Goal: Information Seeking & Learning: Learn about a topic

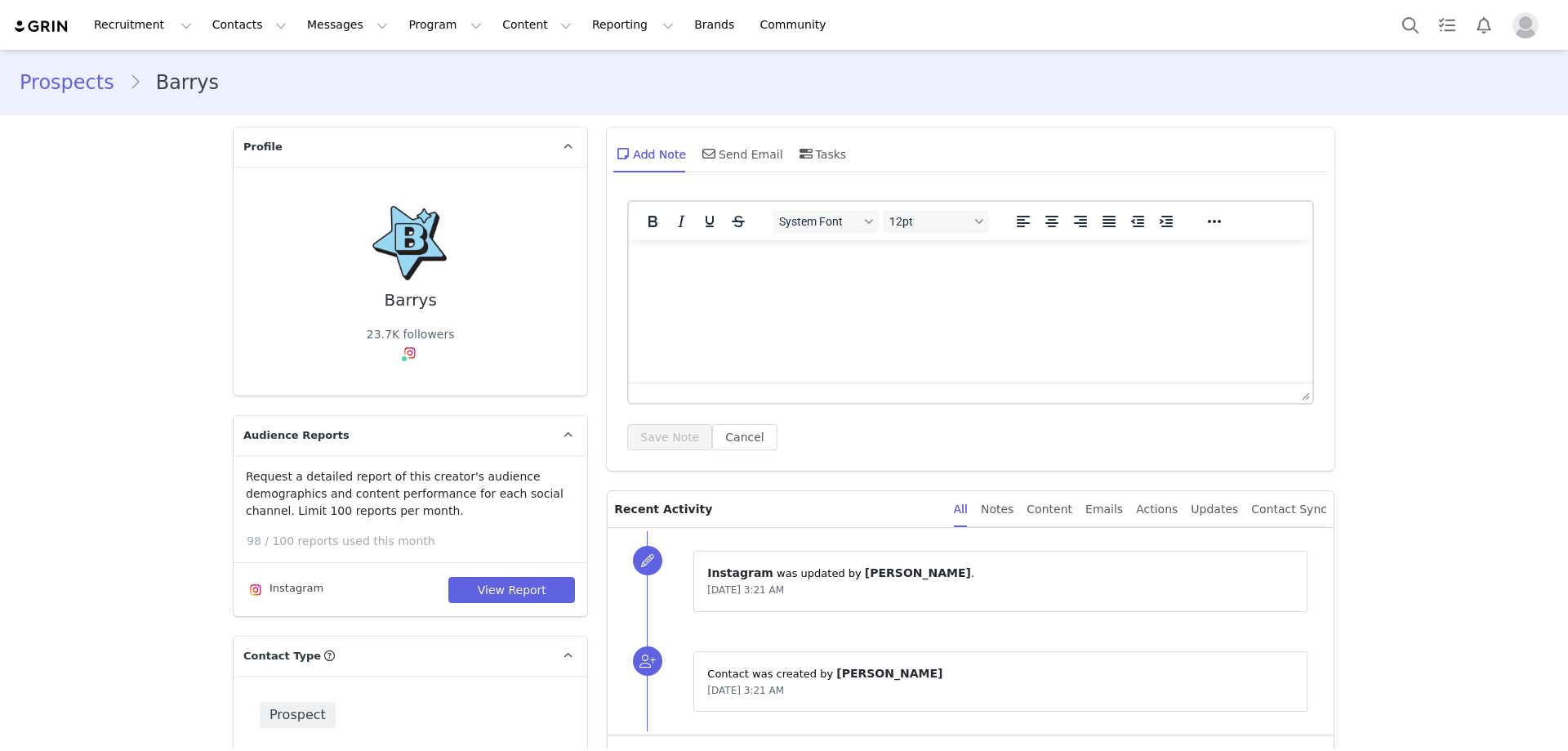
click at [56, 12] on div "Recruitment Recruitment Creator Search Curated Lists Landing Pages Web Extensio…" at bounding box center [428, 25] width 830 height 36
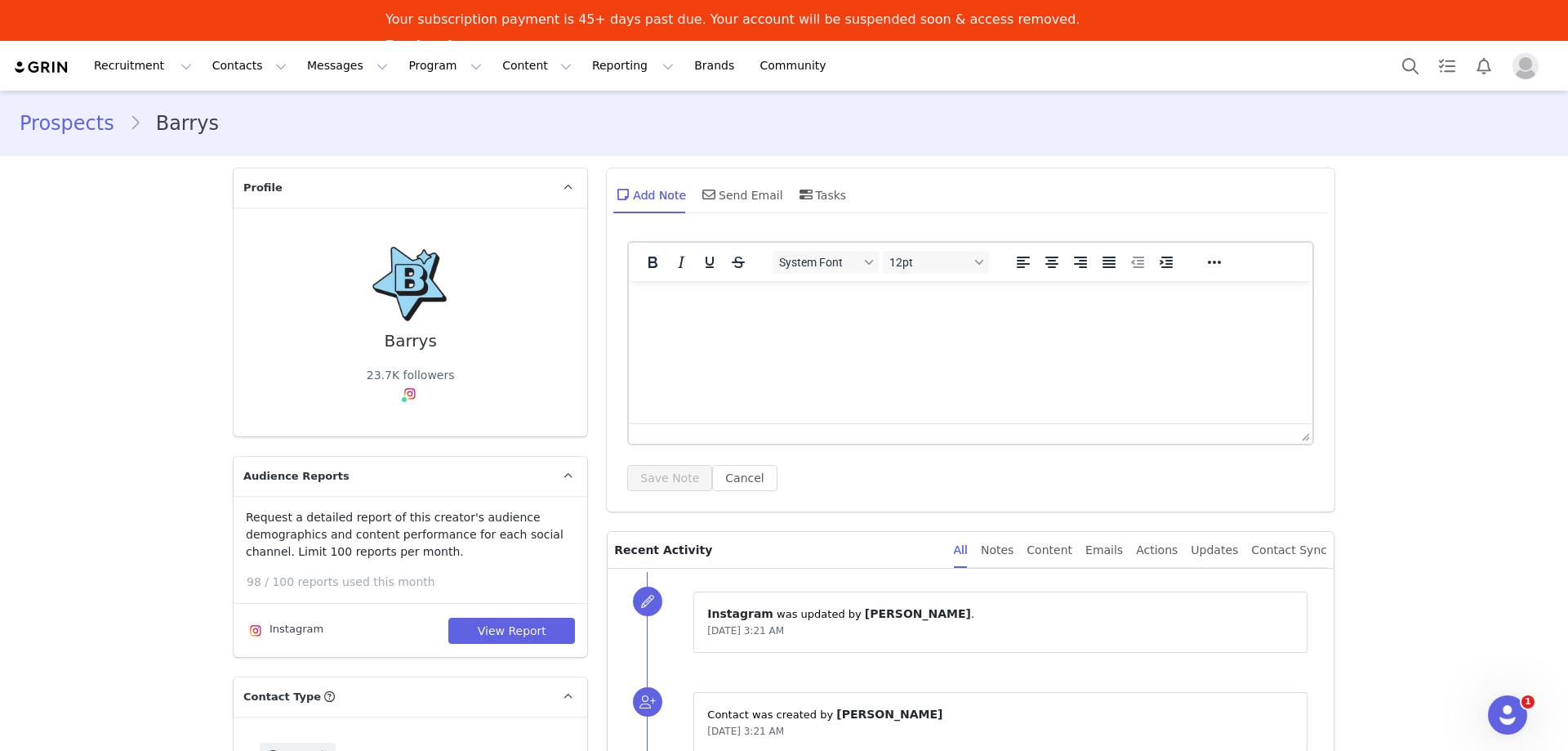
drag, startPoint x: 49, startPoint y: 61, endPoint x: 1567, endPoint y: 478, distance: 1574.2
click at [48, 61] on img at bounding box center [41, 67] width 57 height 15
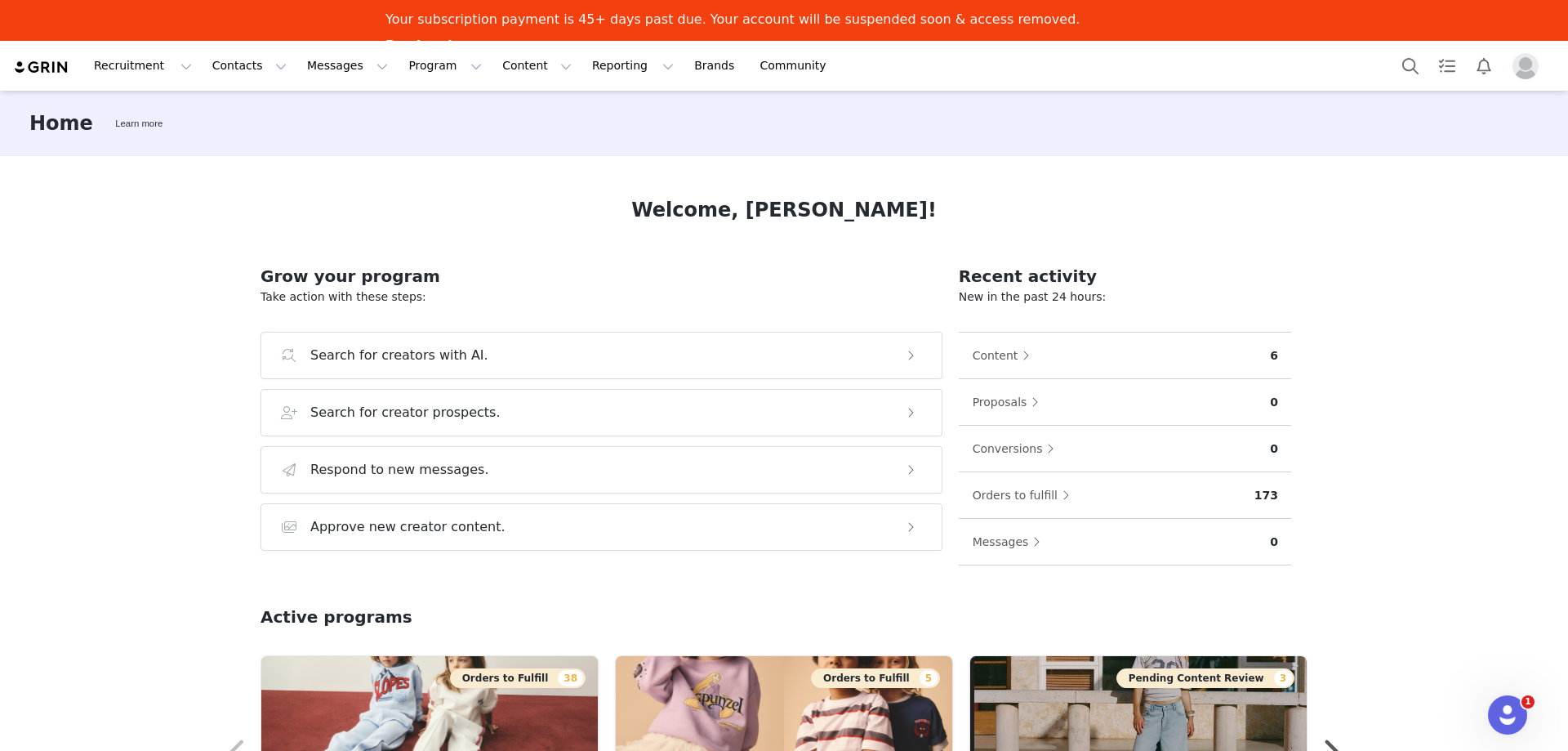
scroll to position [392, 0]
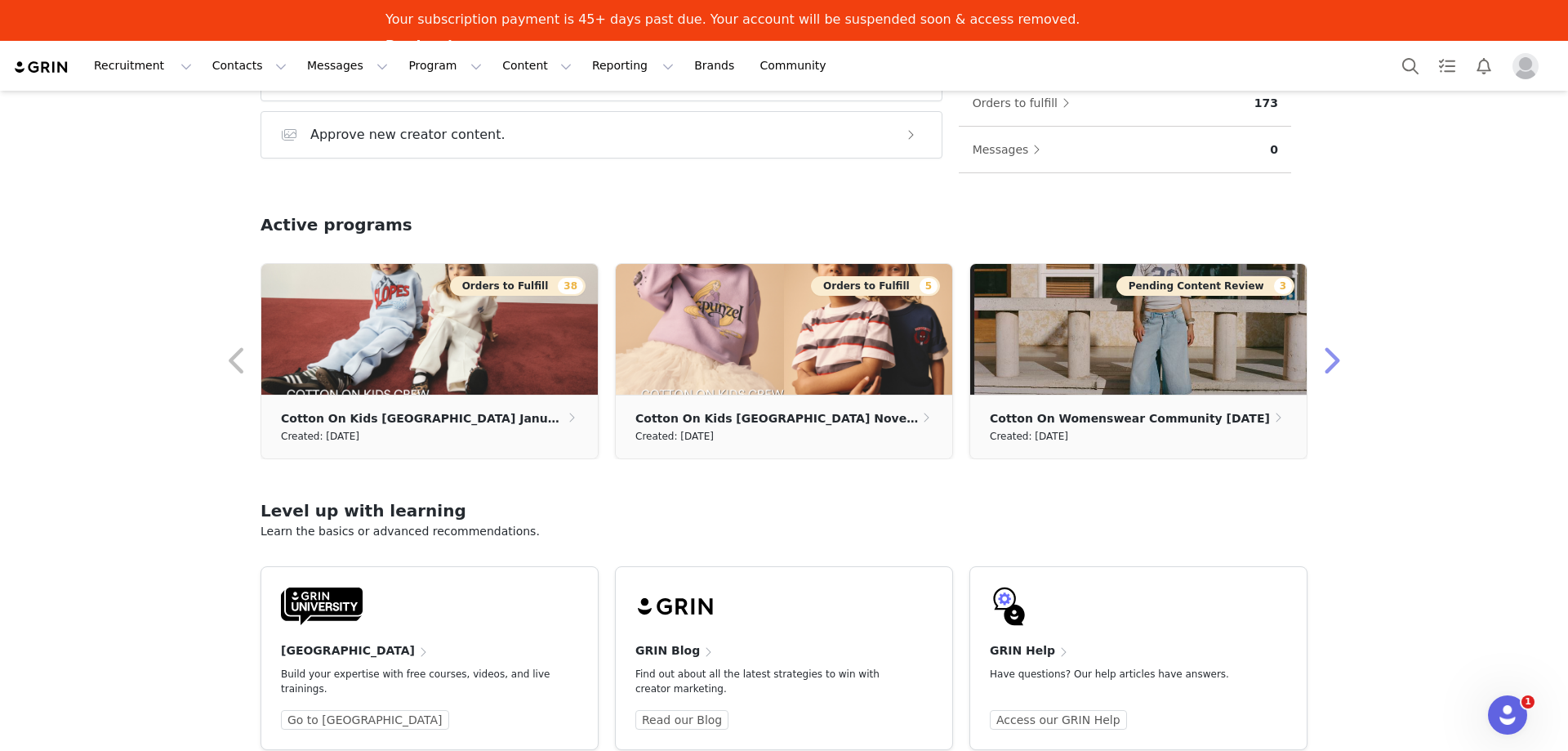
click at [1323, 374] on button "button" at bounding box center [1330, 360] width 33 height 39
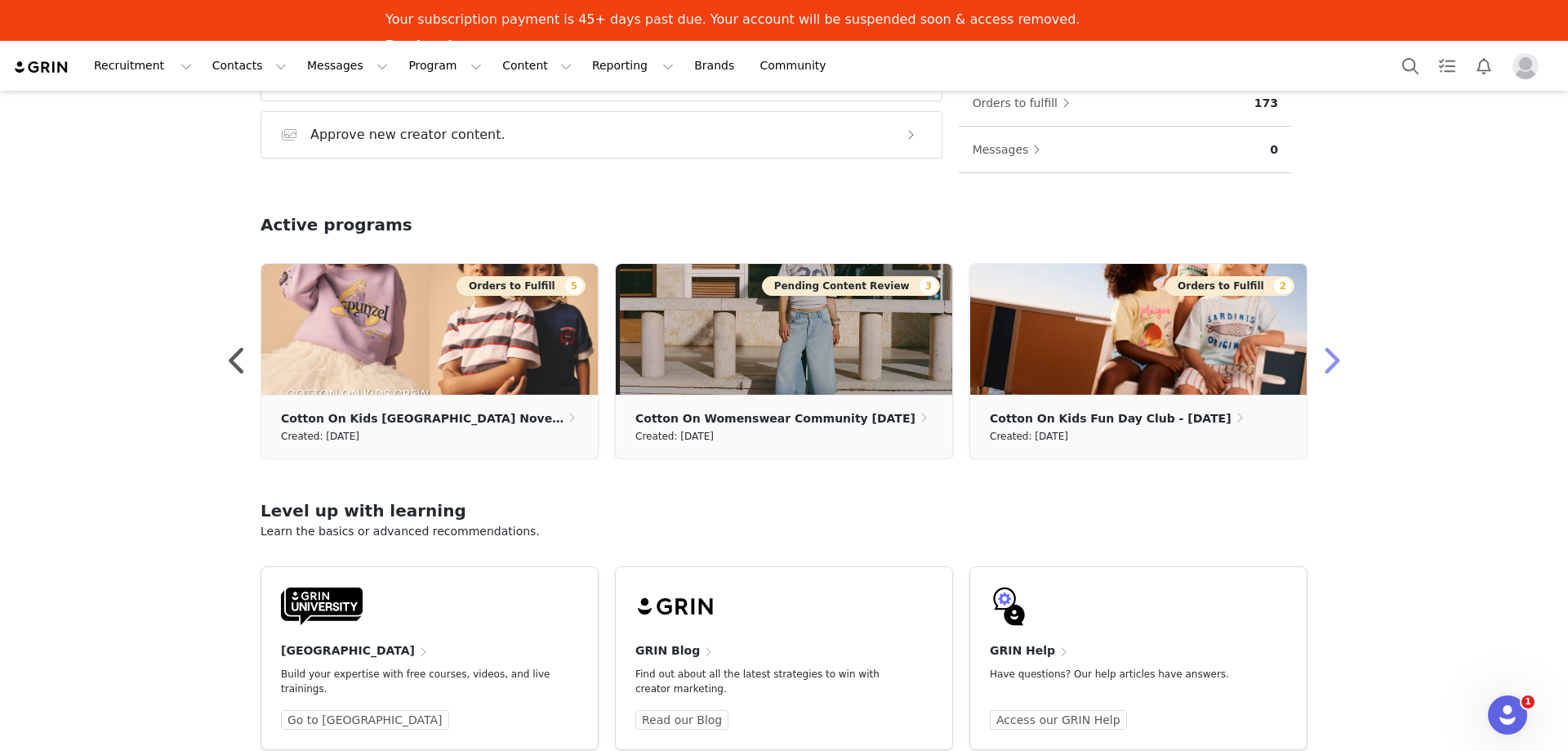
click at [1323, 374] on button "button" at bounding box center [1330, 360] width 33 height 39
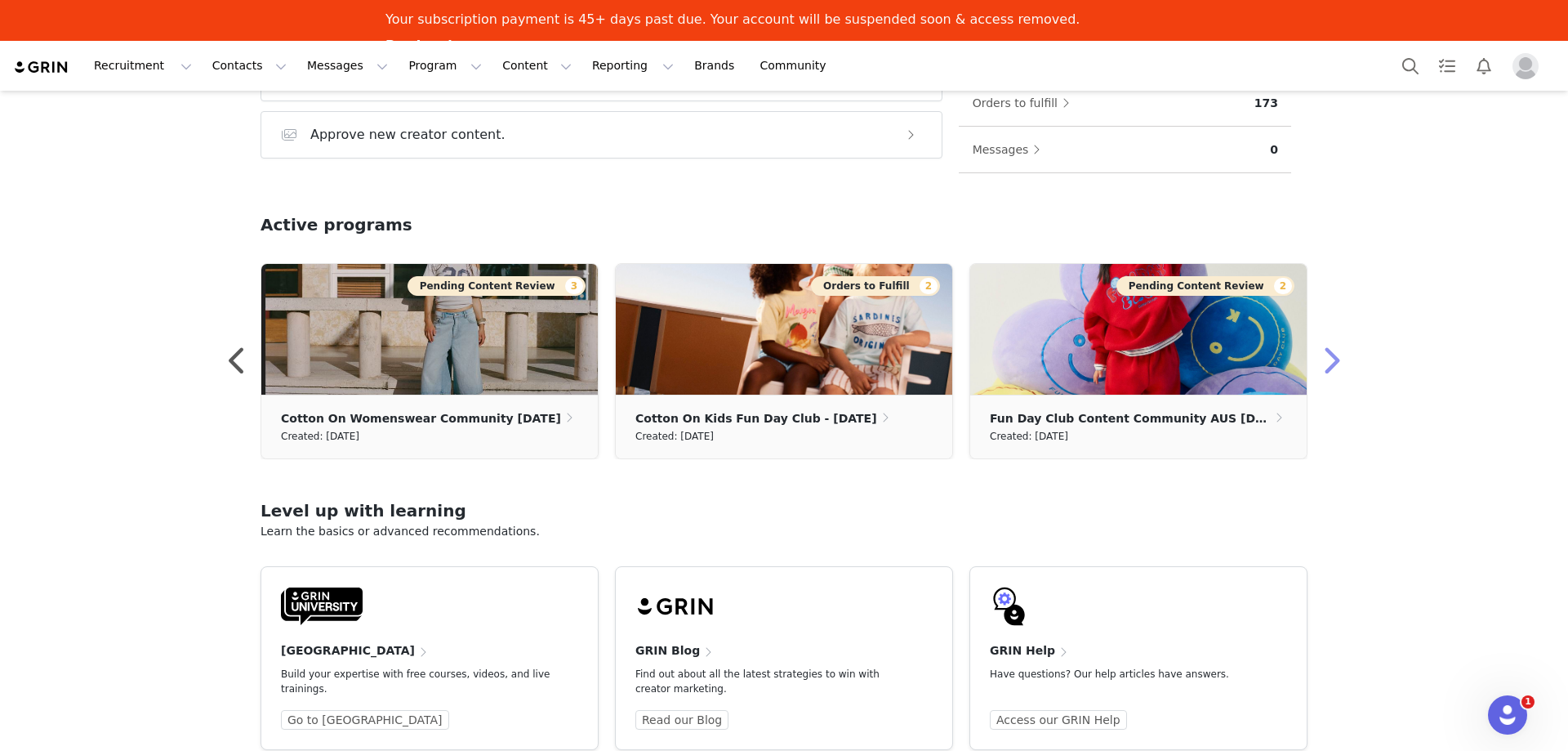
click at [1323, 374] on button "button" at bounding box center [1330, 360] width 33 height 39
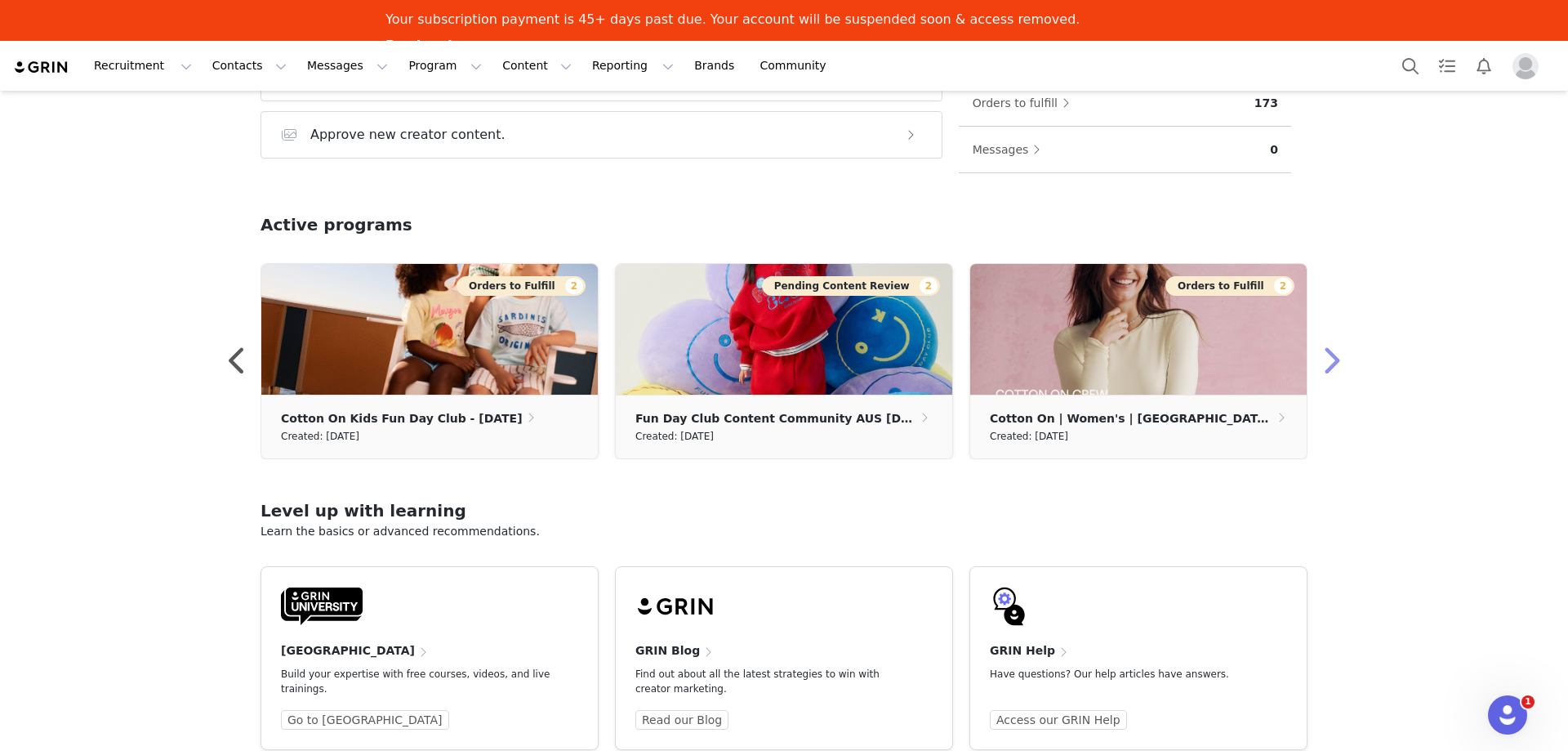
click at [1323, 374] on button "button" at bounding box center [1330, 360] width 33 height 39
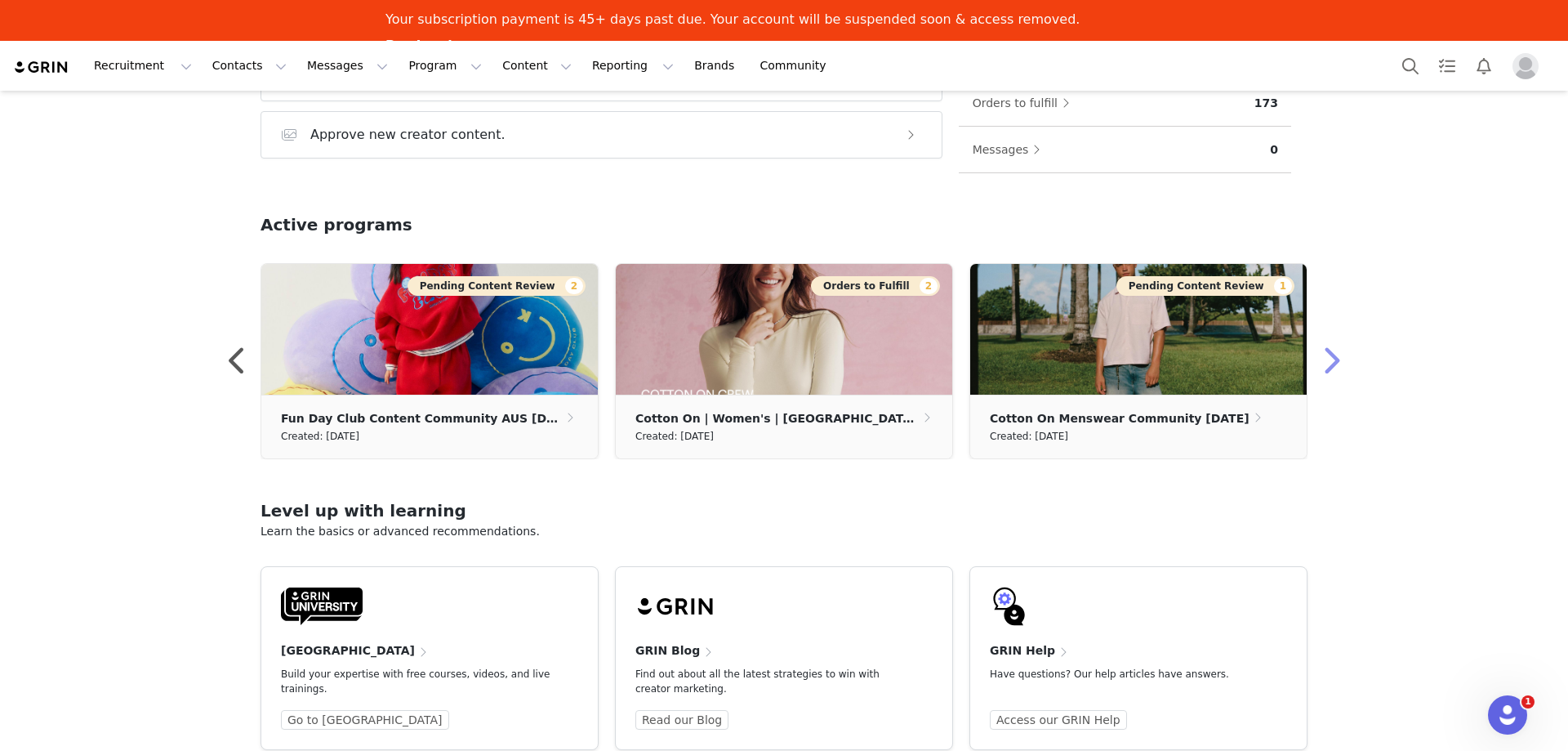
click at [1323, 374] on button "button" at bounding box center [1330, 360] width 33 height 39
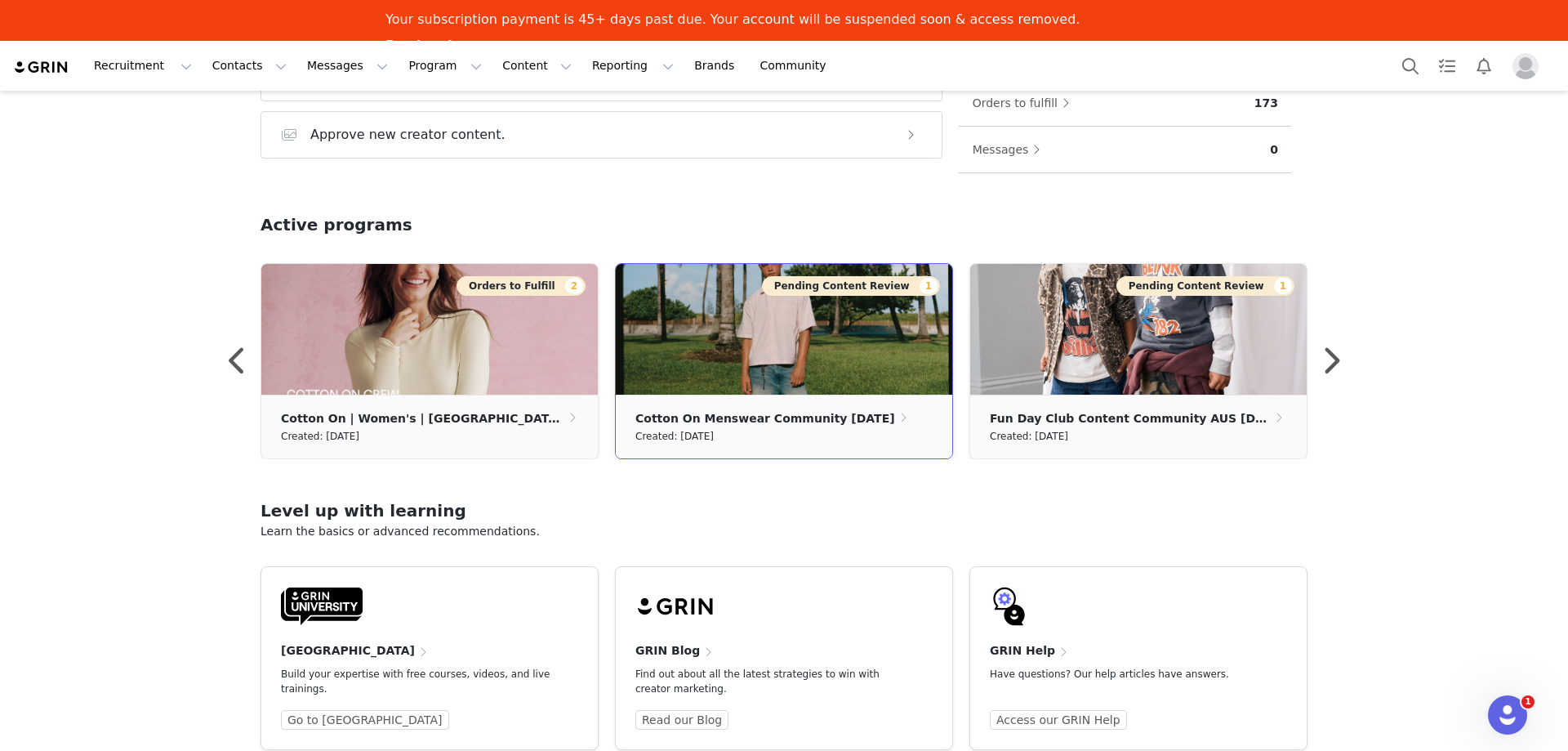
click at [786, 401] on ul "Cotton On Menswear Community October 2025 Created: September 10, 2025" at bounding box center [784, 426] width 337 height 64
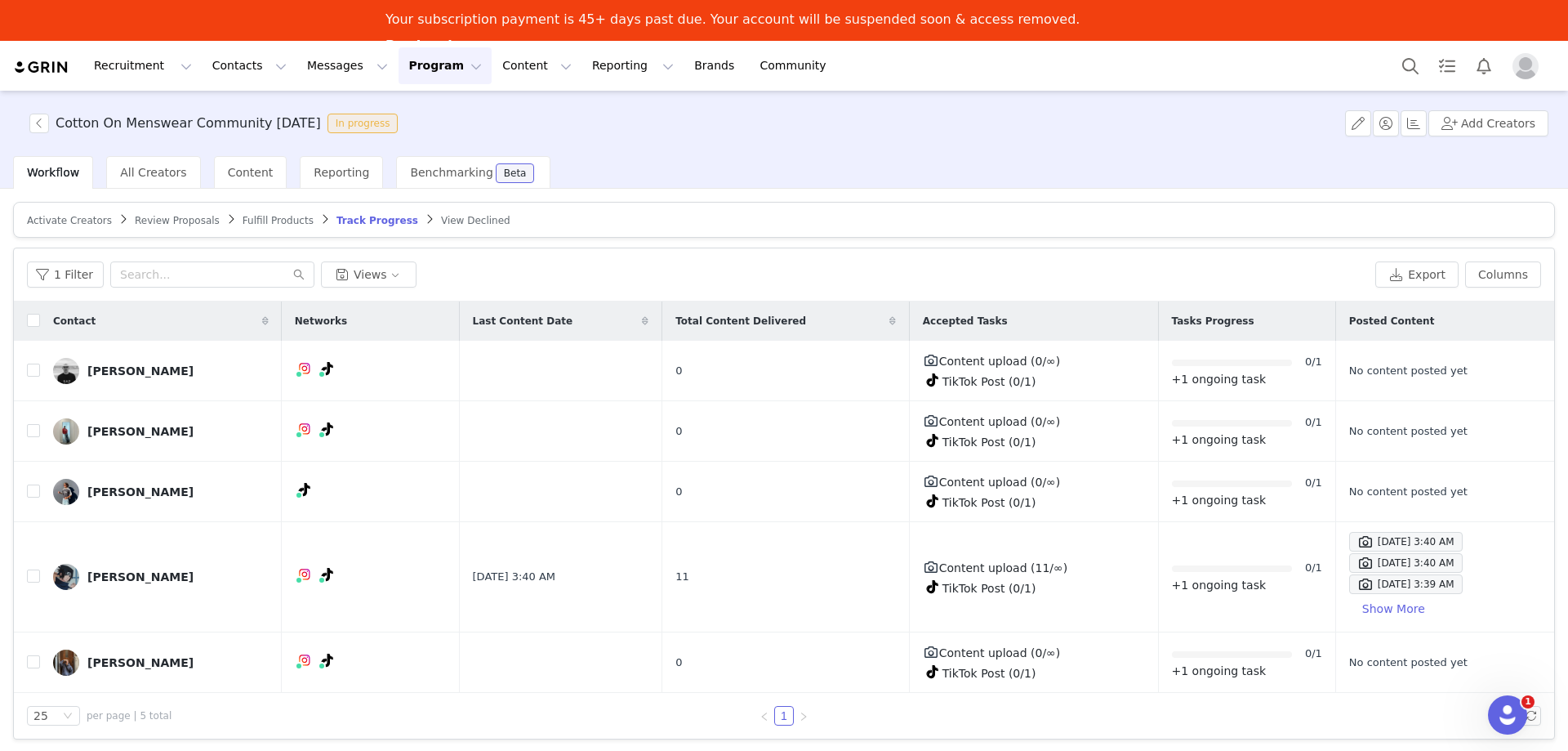
click at [40, 63] on img at bounding box center [41, 67] width 57 height 15
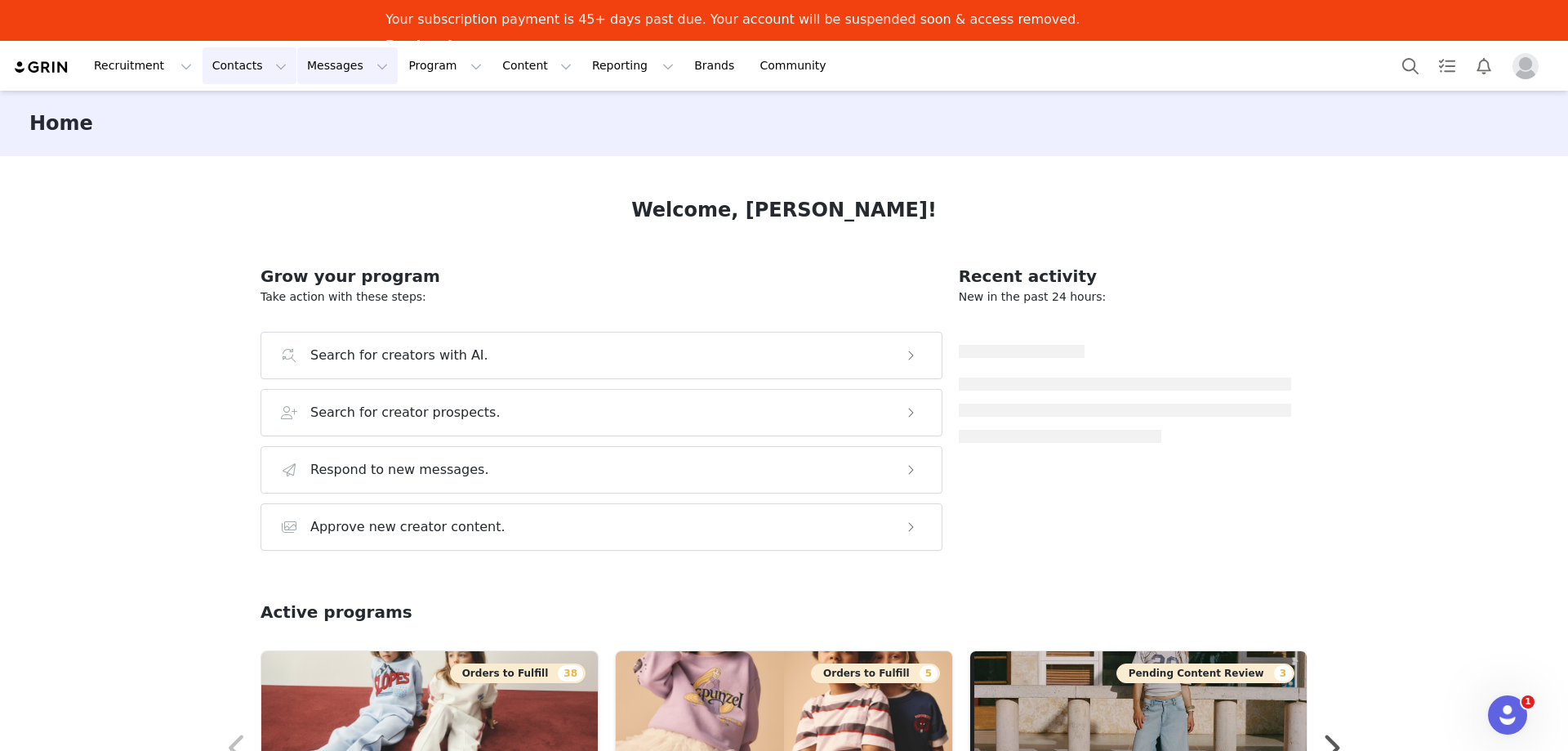
click at [311, 61] on button "Messages Messages" at bounding box center [348, 66] width 100 height 36
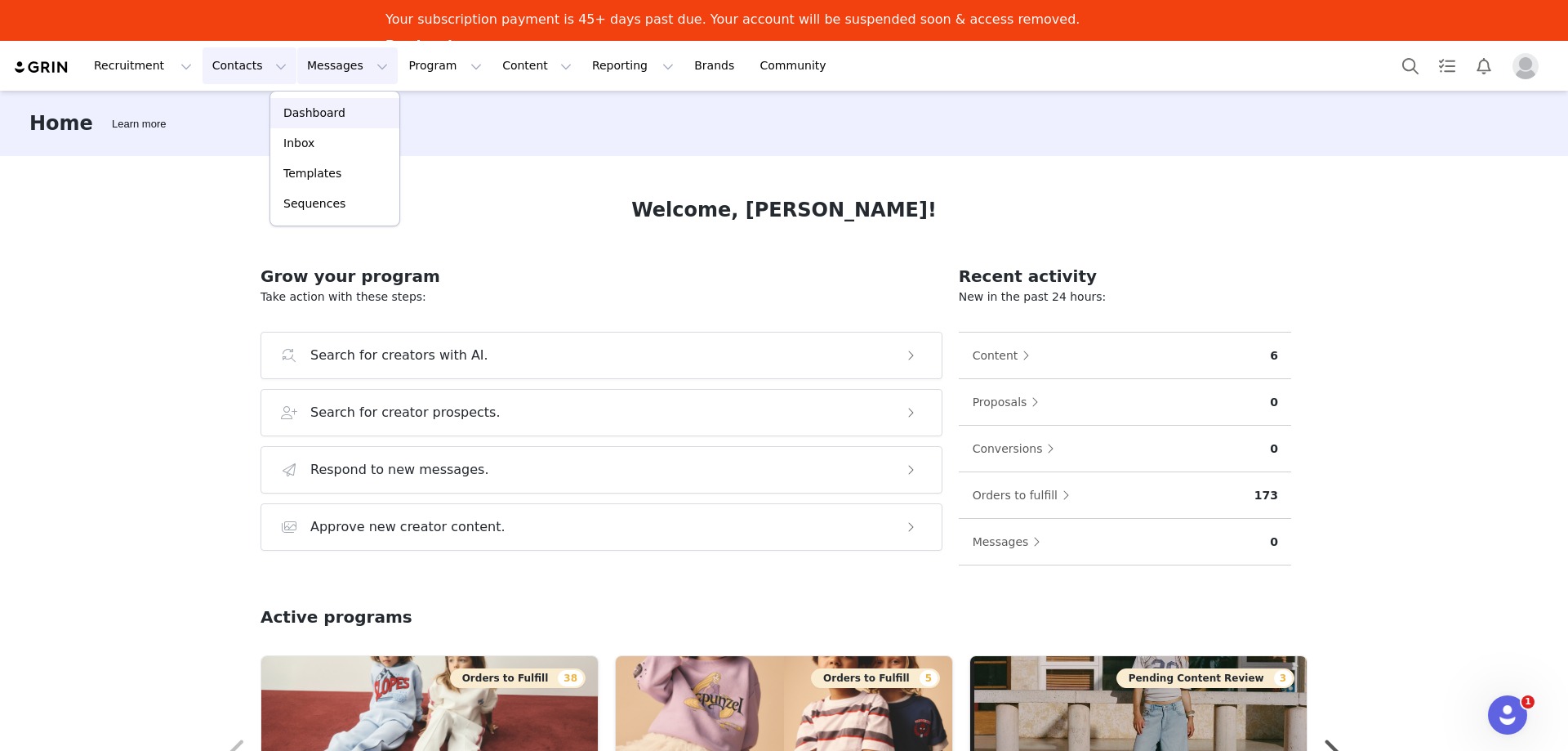
click at [245, 68] on button "Contacts Contacts" at bounding box center [249, 66] width 94 height 36
click at [251, 141] on div "Prospects" at bounding box center [251, 143] width 109 height 17
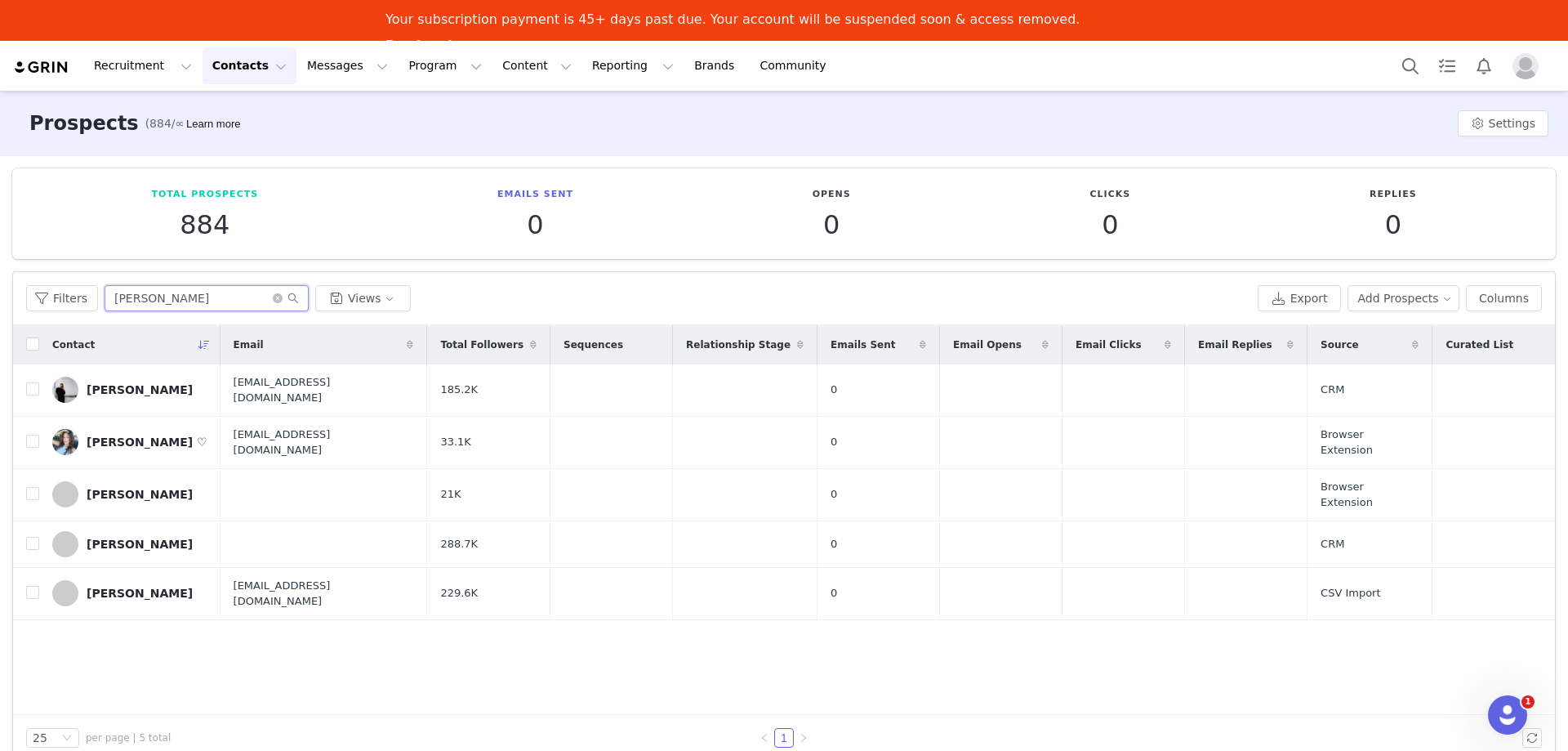
click at [168, 298] on input "ethan" at bounding box center [207, 298] width 204 height 26
click at [257, 66] on button "Contacts Contacts" at bounding box center [249, 66] width 94 height 36
click at [267, 146] on div "Prospects" at bounding box center [251, 143] width 109 height 17
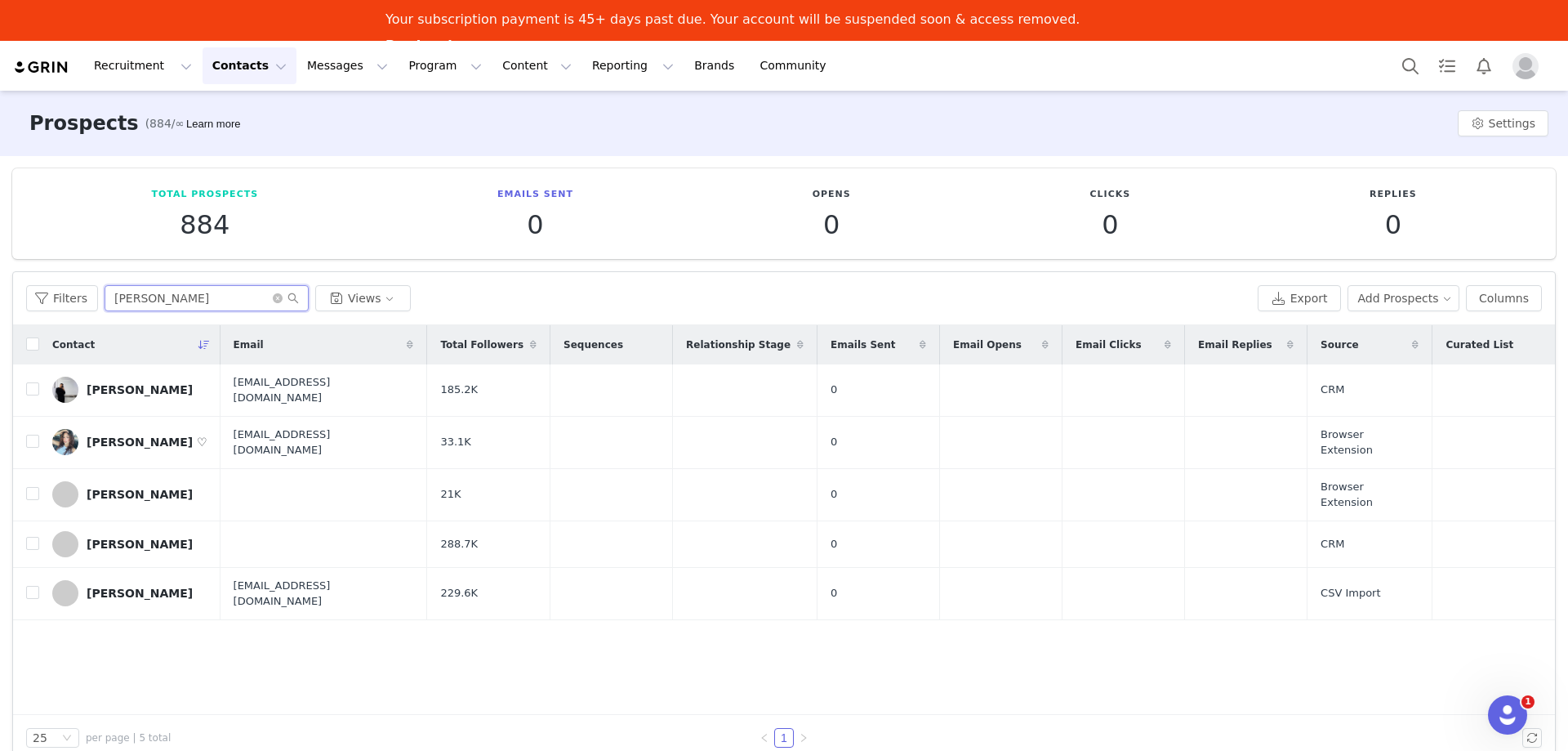
click at [207, 291] on input "ethan" at bounding box center [207, 298] width 204 height 26
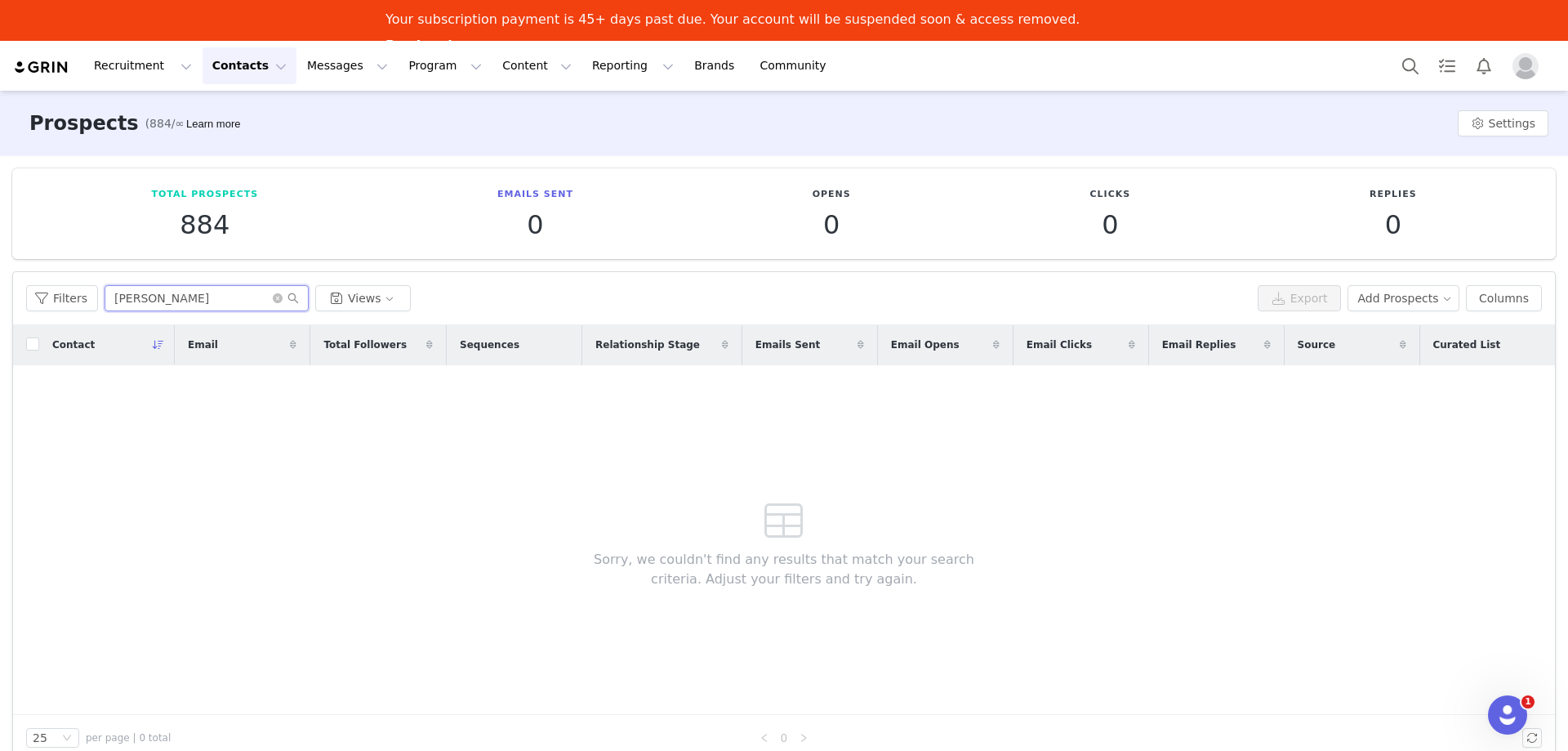
click at [207, 293] on input "jack grech" at bounding box center [207, 298] width 204 height 26
drag, startPoint x: 154, startPoint y: 307, endPoint x: 131, endPoint y: 299, distance: 24.4
click at [131, 299] on input "jack g" at bounding box center [207, 298] width 204 height 26
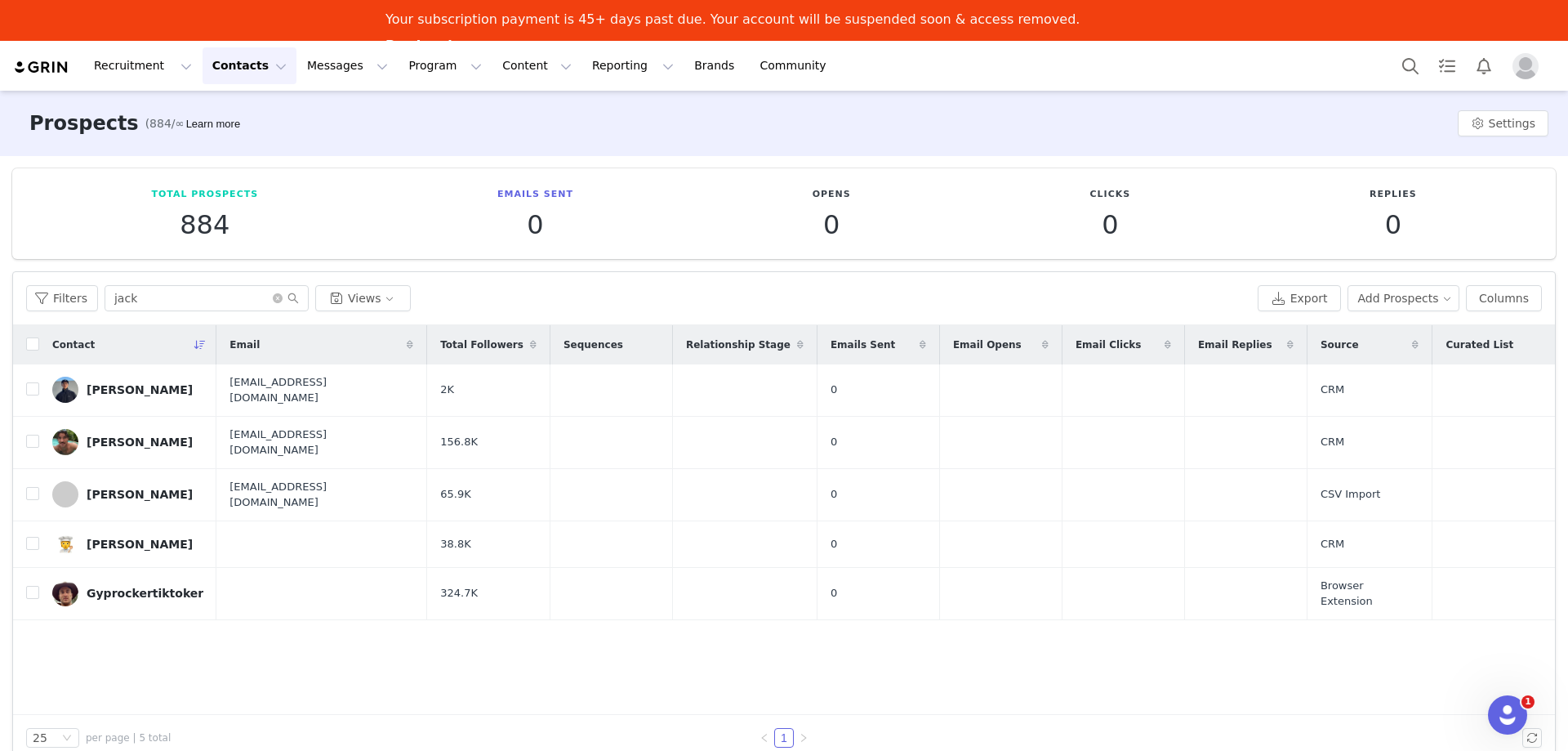
click at [170, 315] on div "Filters jack Views Export Add Prospects Columns" at bounding box center [784, 299] width 1542 height 53
click at [1419, 307] on button "Add Prospects" at bounding box center [1404, 298] width 113 height 26
drag, startPoint x: 1378, startPoint y: 332, endPoint x: 522, endPoint y: 302, distance: 856.5
click at [1378, 332] on span "Add a Prospect" at bounding box center [1412, 331] width 86 height 18
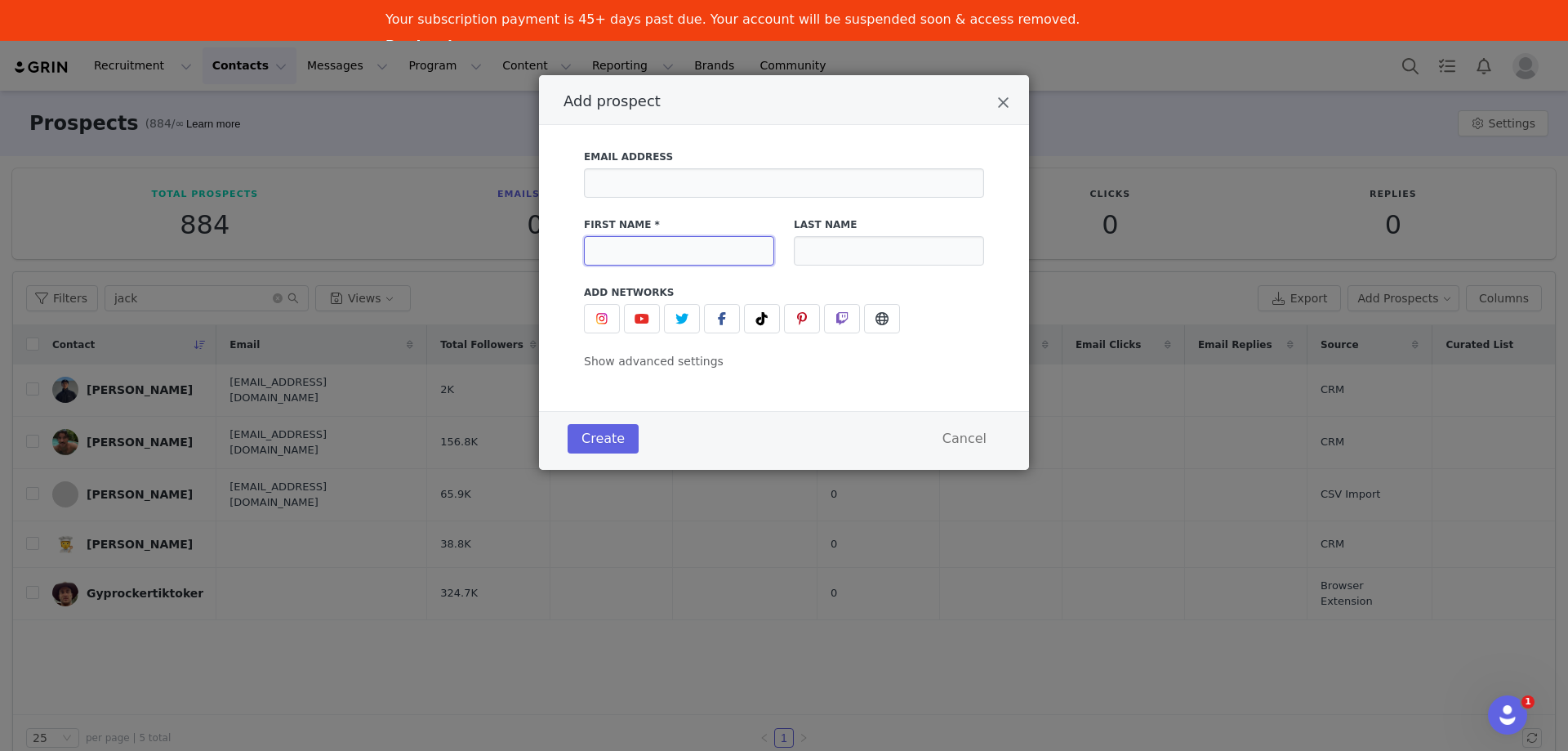
click at [683, 241] on input "Add prospect" at bounding box center [679, 250] width 190 height 29
click at [298, 295] on div "Add prospect Email Address First Name * Last Name Add Networks instagram URL yo…" at bounding box center [784, 375] width 1568 height 751
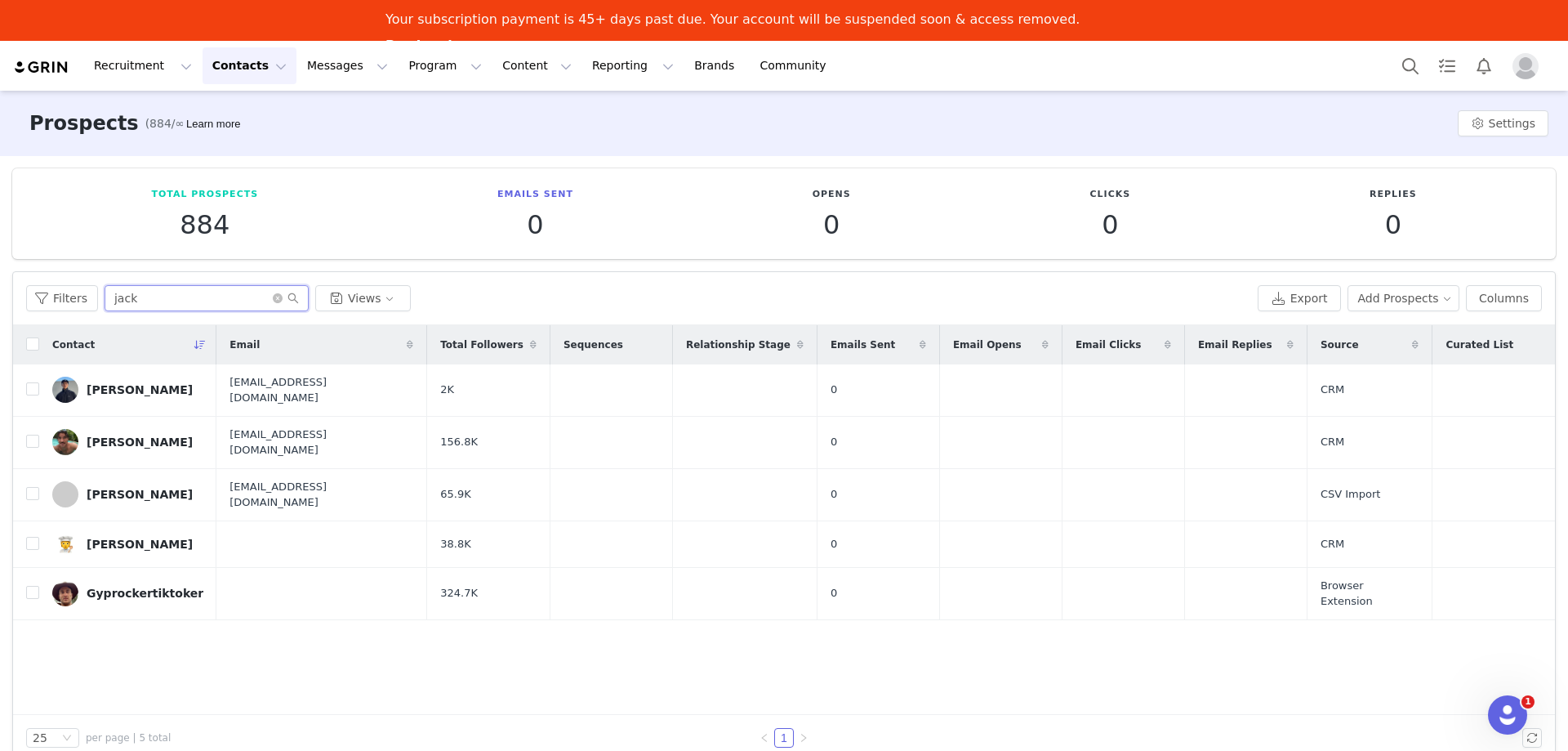
click at [167, 291] on input "jack" at bounding box center [207, 298] width 204 height 26
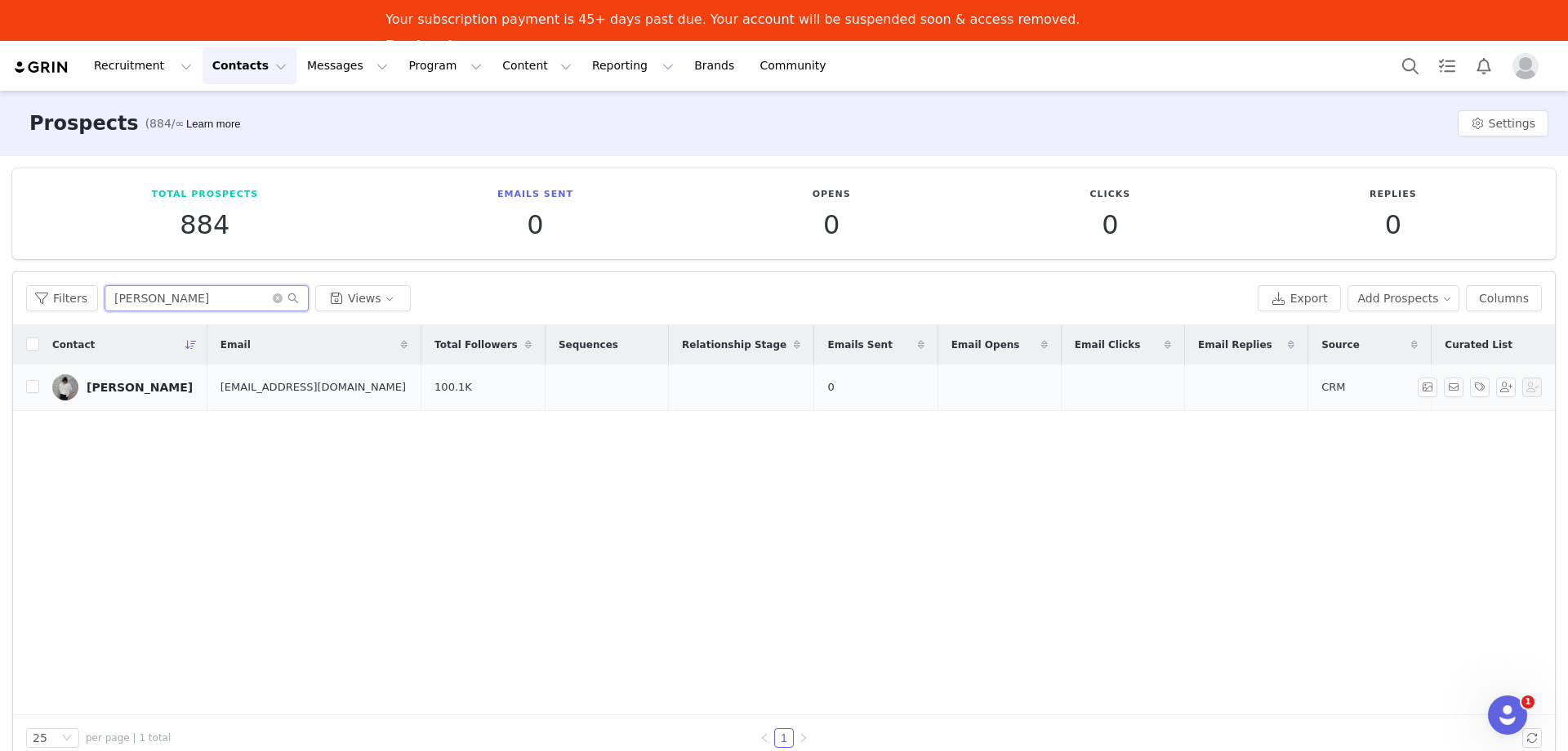
type input "jake gre"
click at [122, 390] on div "Jake Grech" at bounding box center [139, 387] width 106 height 13
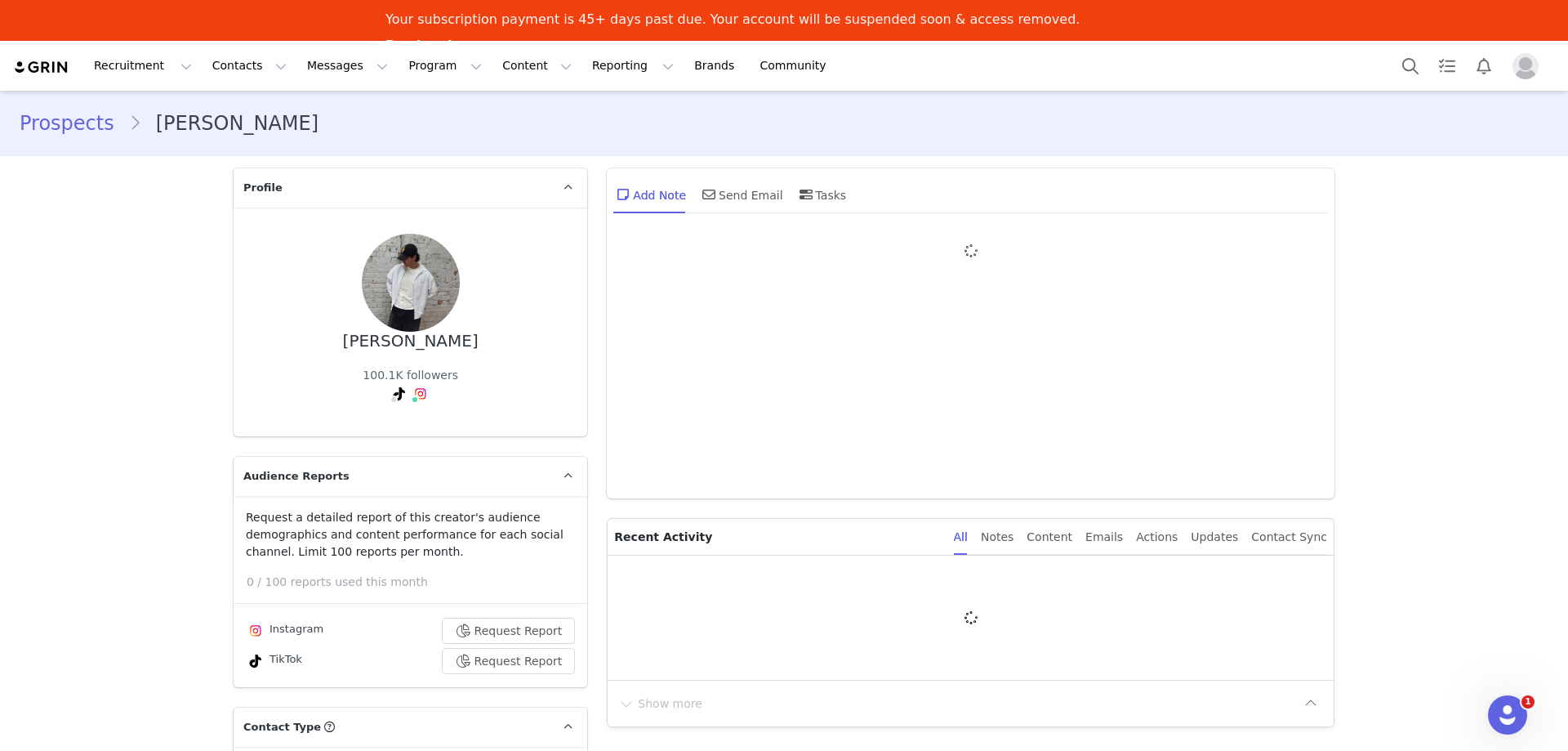
type input "+1 ([GEOGRAPHIC_DATA])"
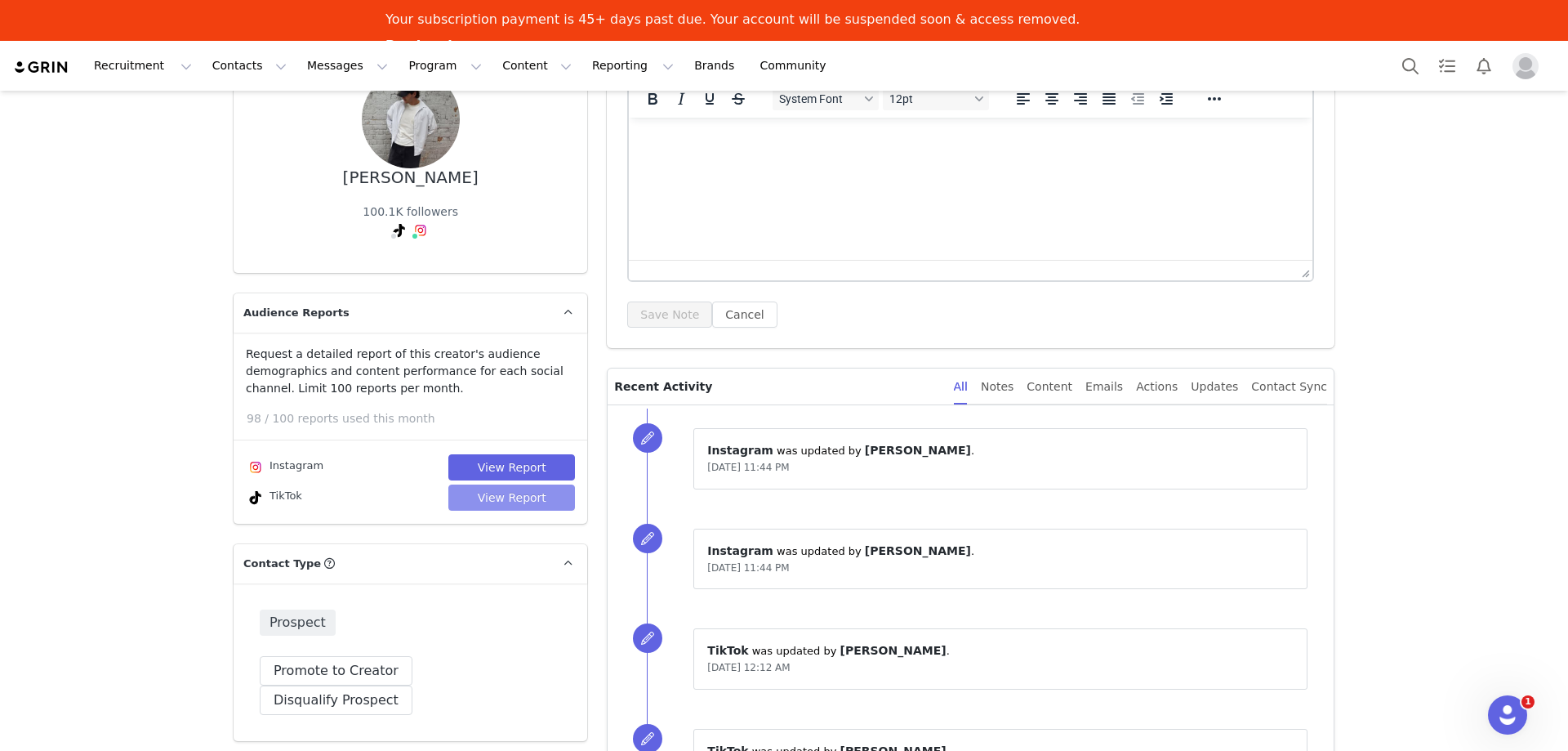
click at [512, 494] on button "View Report" at bounding box center [511, 497] width 126 height 26
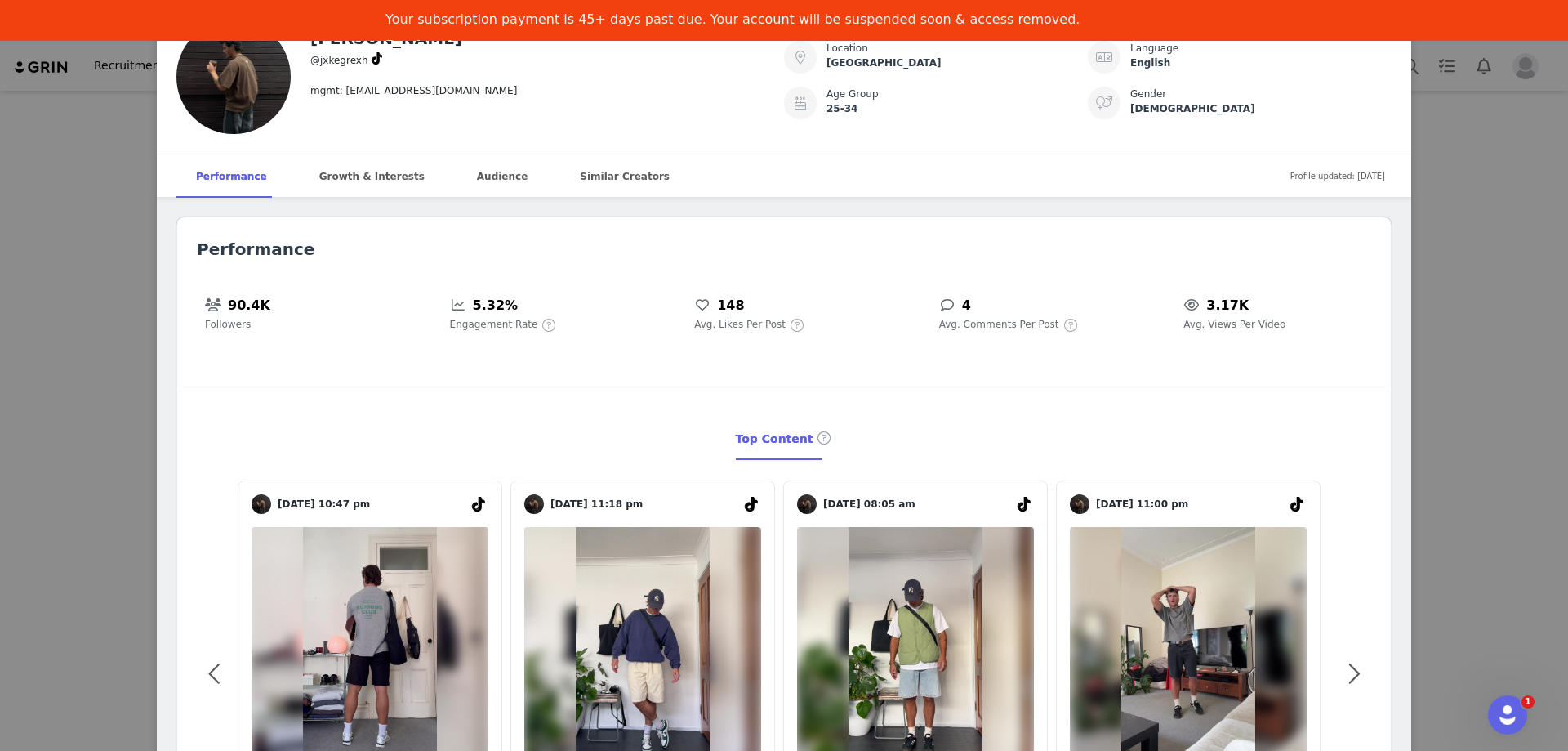
click at [1490, 456] on div "Jake Grech @jxkegrexh mgmt: jayde@onedaydream.com.au Location Australia Languag…" at bounding box center [784, 375] width 1568 height 751
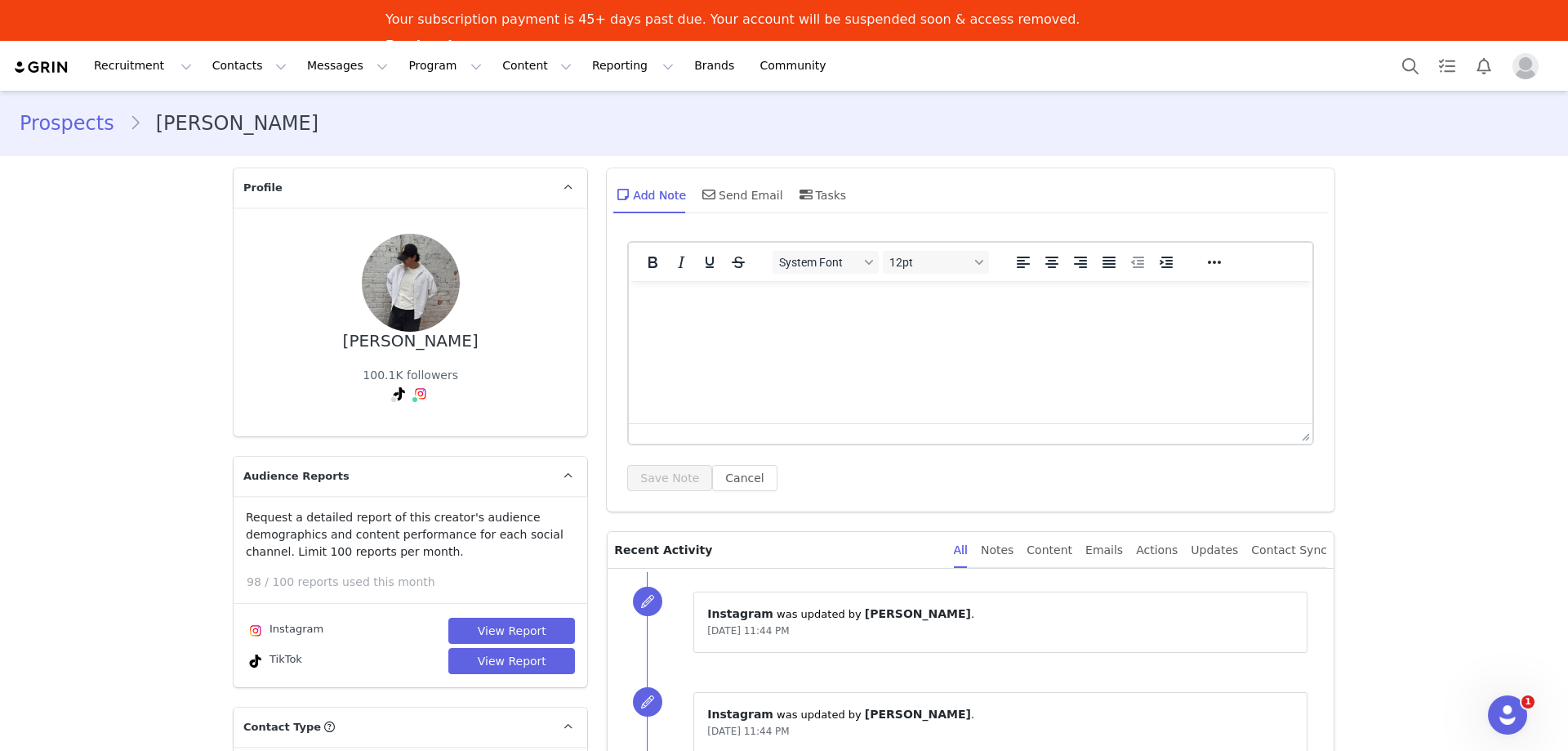
click at [82, 107] on div "Prospects Jake Grech" at bounding box center [784, 123] width 1568 height 56
click at [74, 144] on div "Prospects Jake Grech" at bounding box center [784, 123] width 1568 height 56
click at [85, 129] on link "Prospects" at bounding box center [75, 123] width 109 height 29
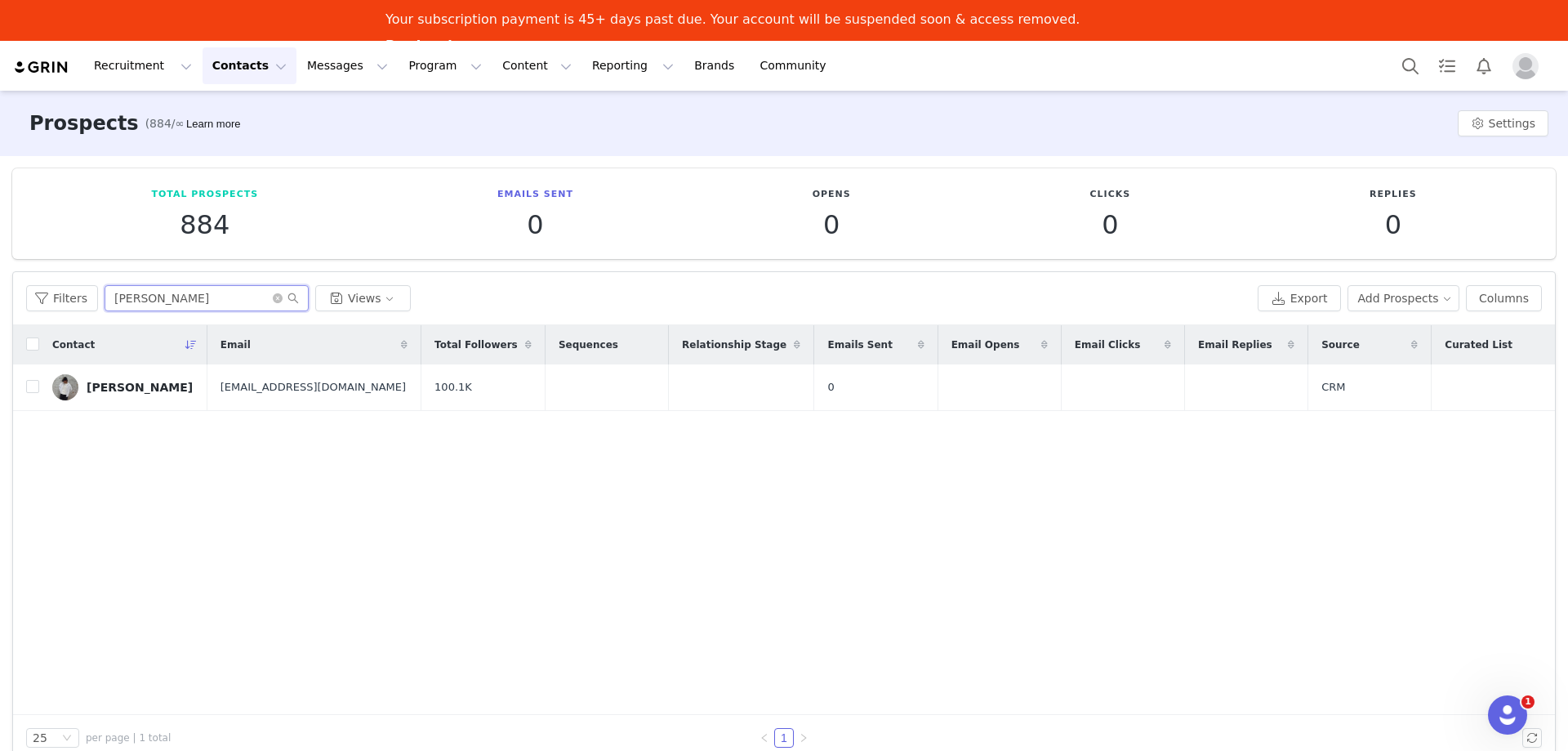
click at [180, 290] on input "jake gre" at bounding box center [207, 298] width 204 height 26
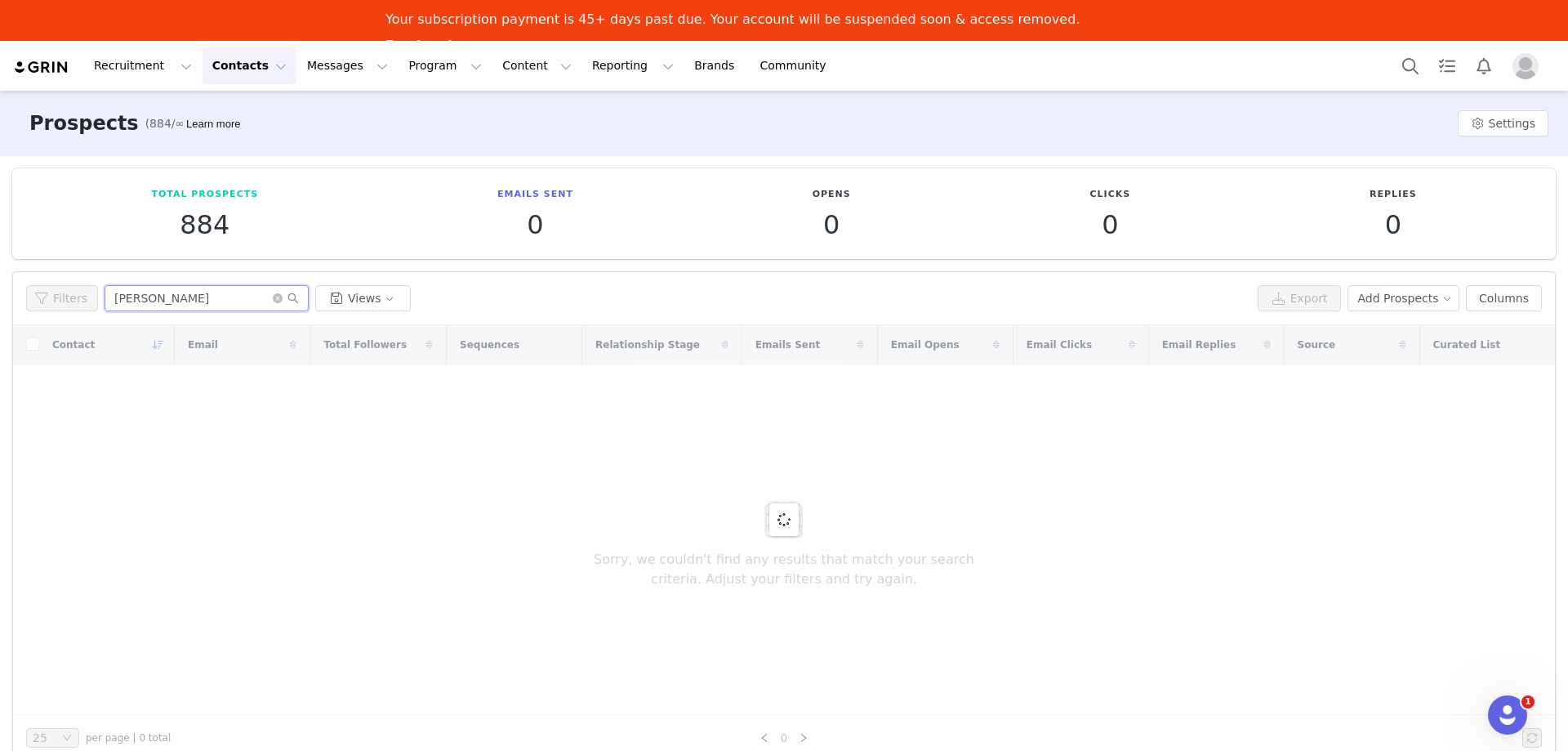
type input "andy davie"
click at [233, 58] on button "Contacts Contacts" at bounding box center [249, 66] width 94 height 36
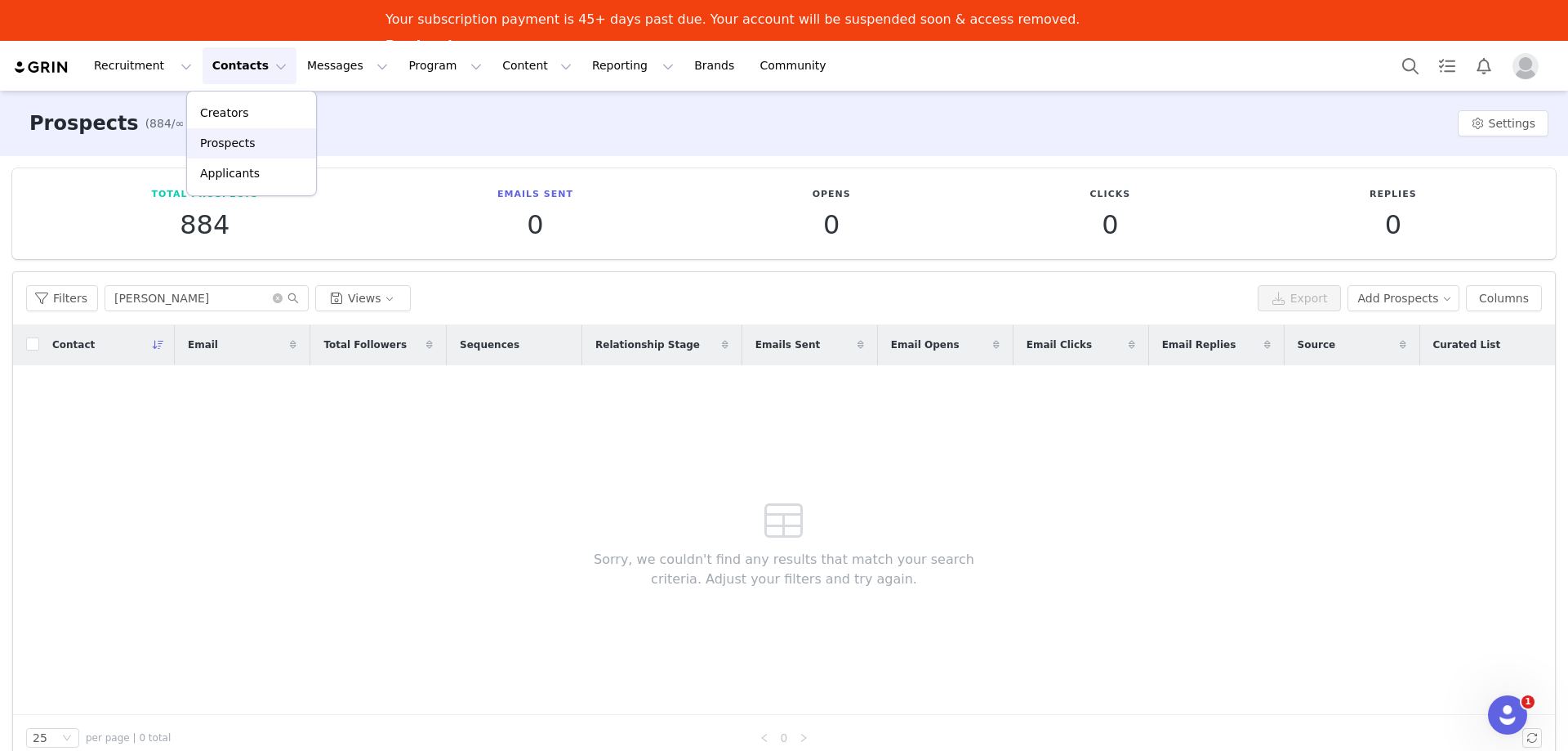
click at [272, 139] on div "Prospects" at bounding box center [251, 143] width 109 height 17
click at [238, 76] on button "Contacts Contacts" at bounding box center [249, 66] width 94 height 36
click at [258, 124] on link "Creators" at bounding box center [252, 113] width 129 height 30
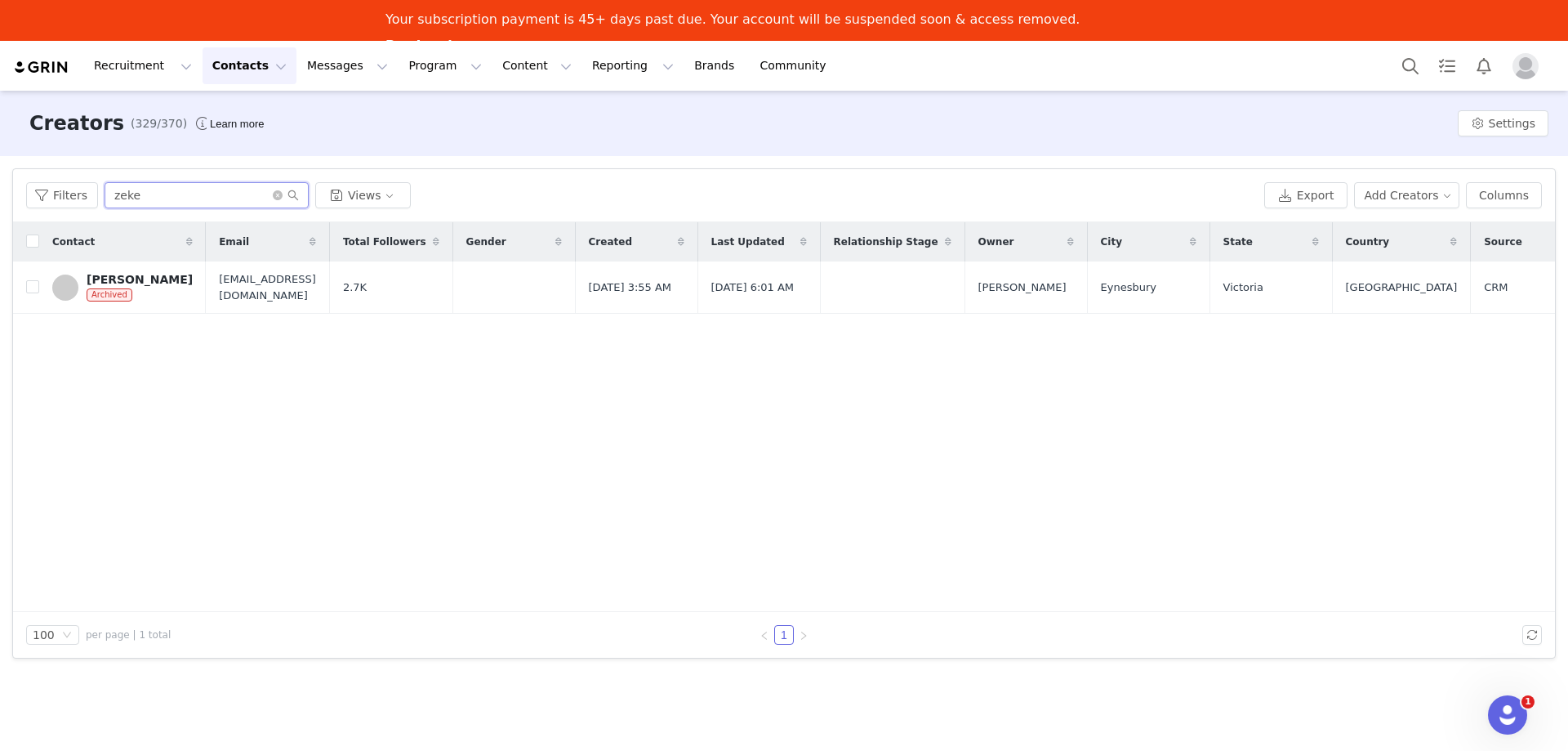
click at [147, 201] on input "zeke" at bounding box center [207, 195] width 204 height 26
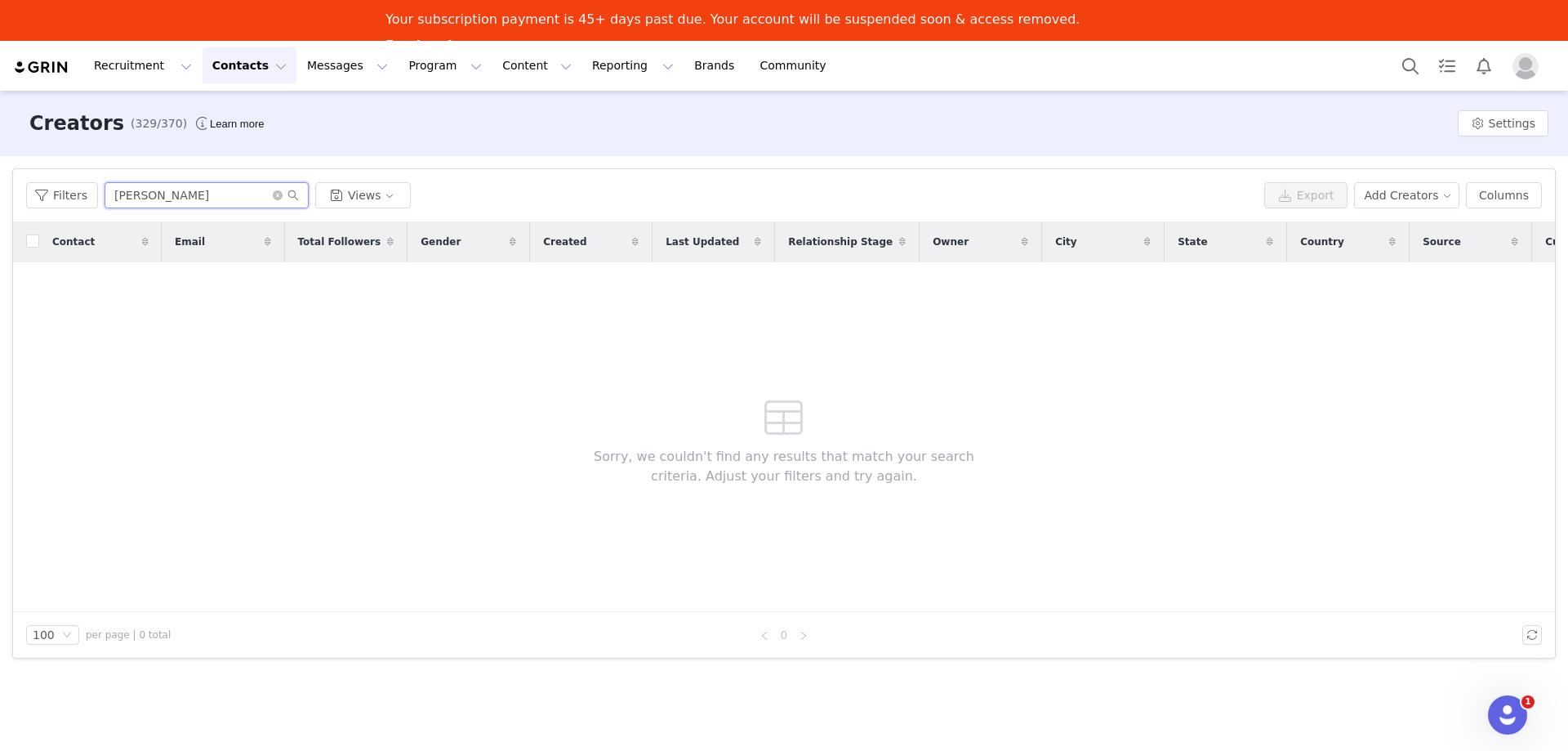
drag, startPoint x: 180, startPoint y: 206, endPoint x: 141, endPoint y: 199, distance: 39.6
click at [141, 199] on input "andy davie" at bounding box center [207, 195] width 204 height 26
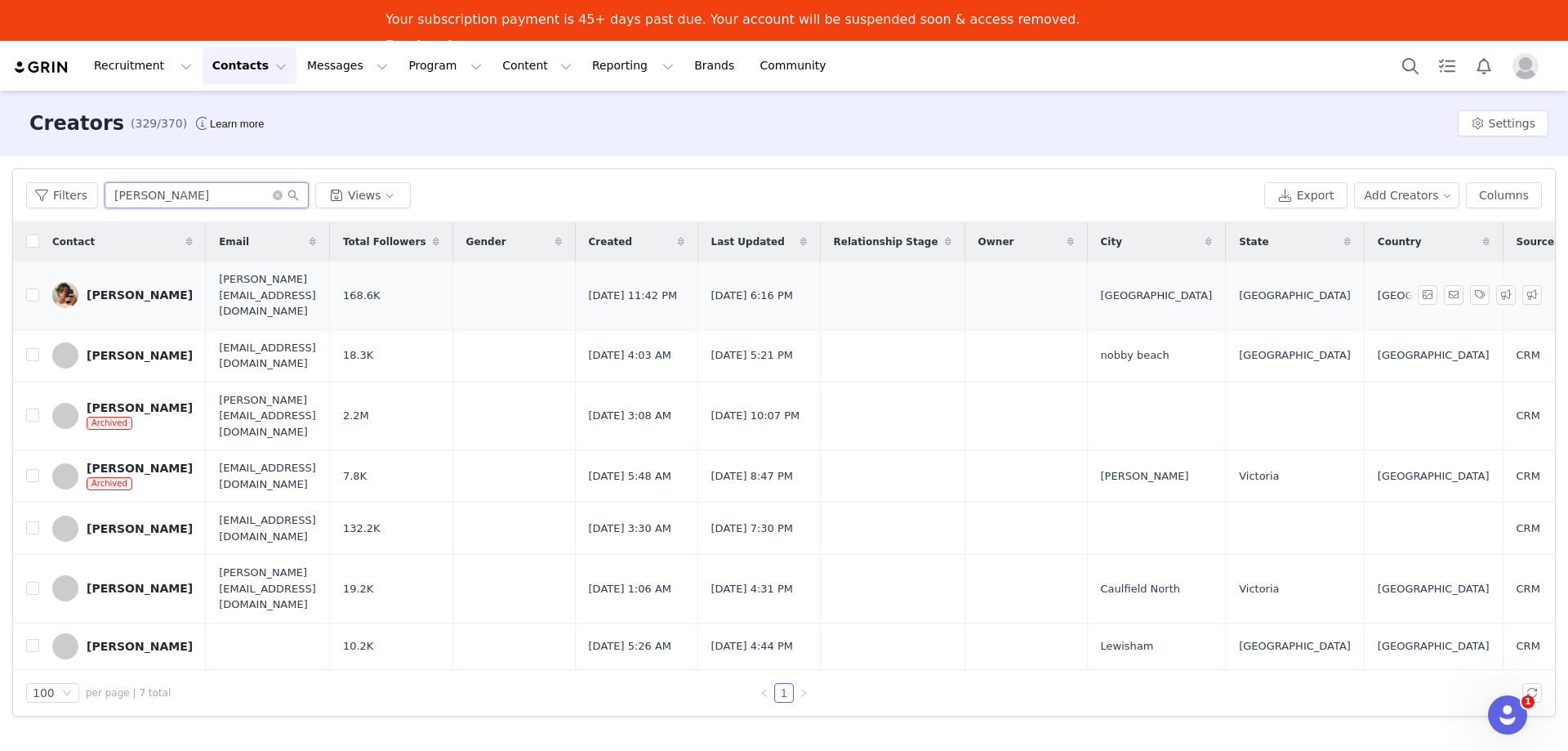
type input "andy"
click at [116, 290] on div "Andrew Davie" at bounding box center [139, 295] width 106 height 13
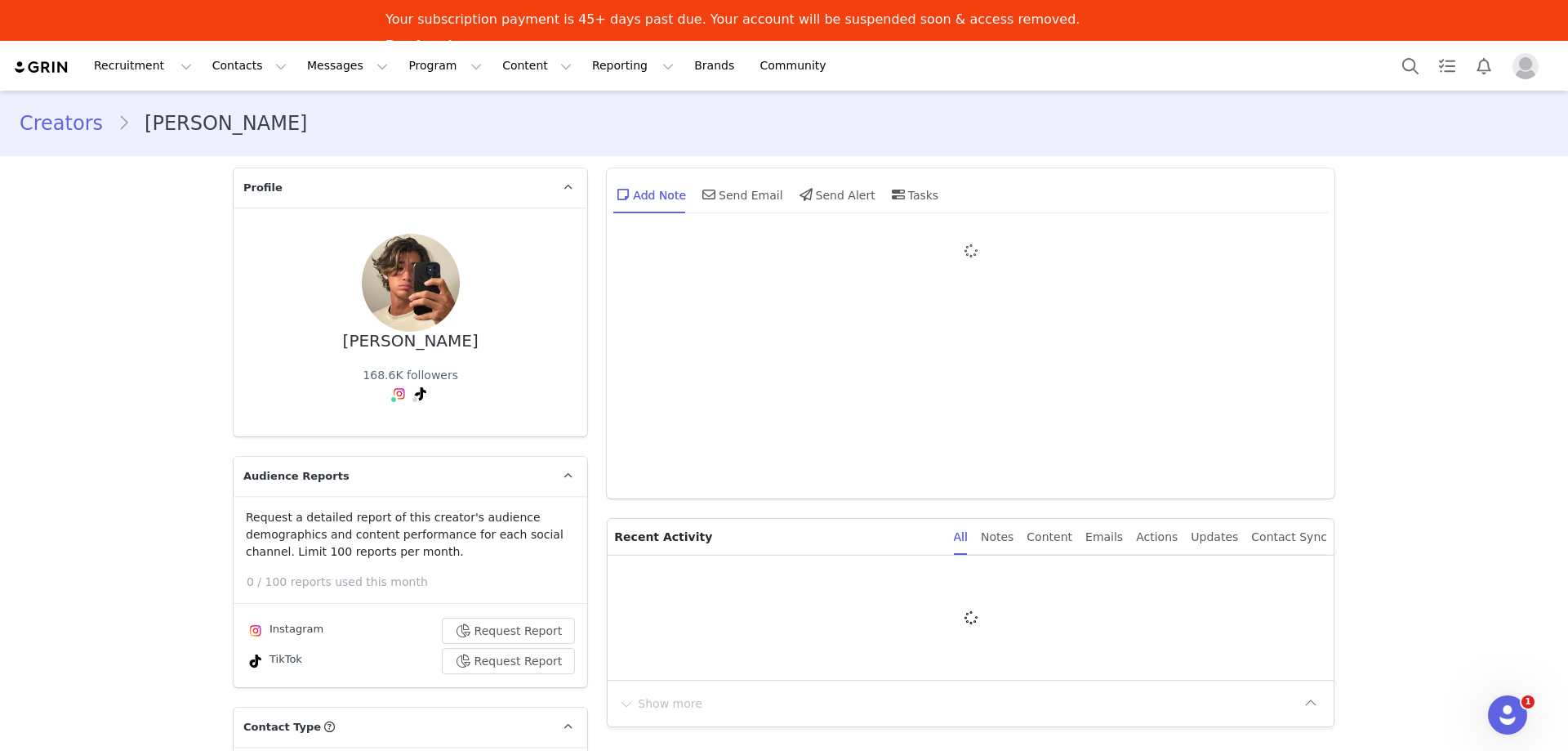
type input "+1 ([GEOGRAPHIC_DATA])"
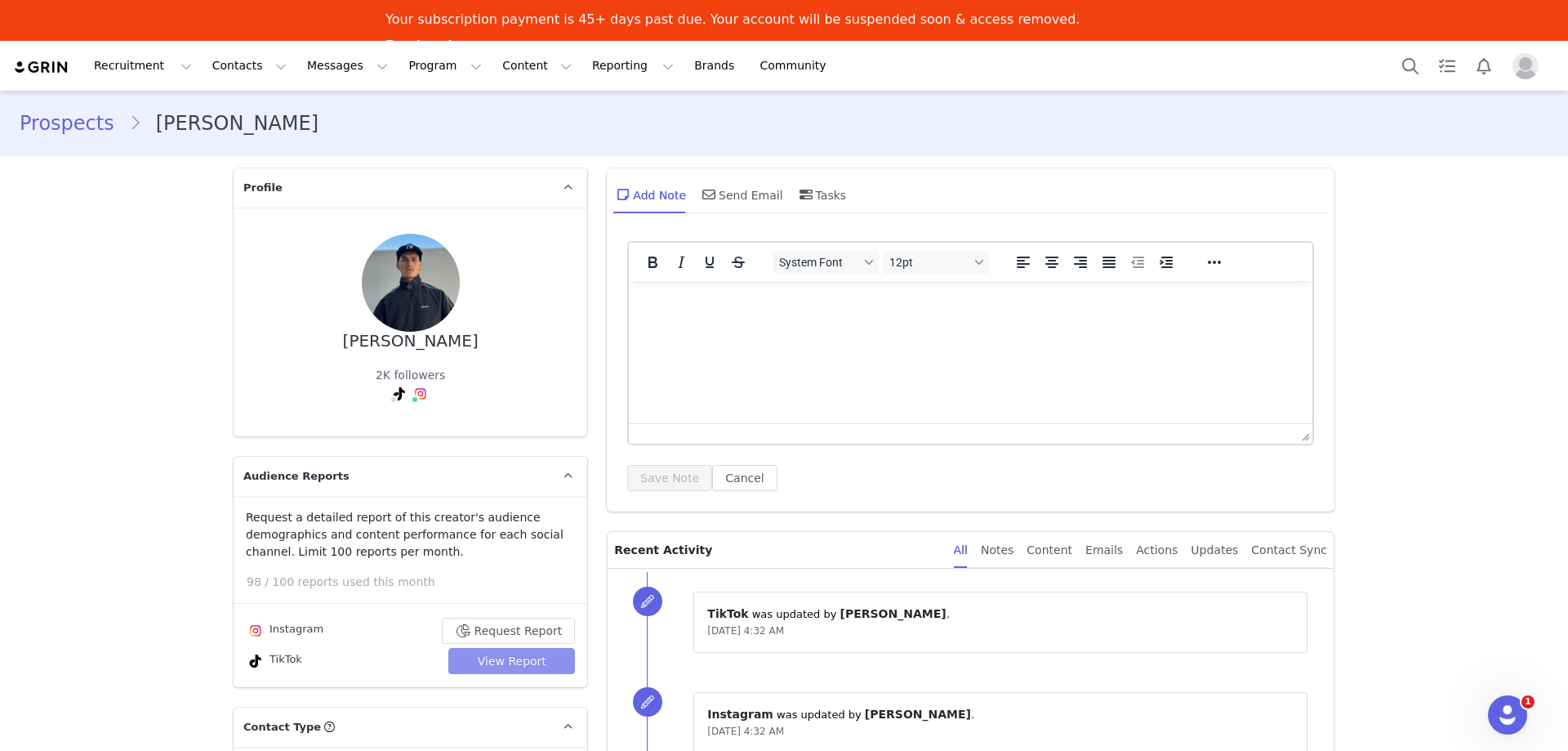
click at [478, 665] on button "View Report" at bounding box center [511, 661] width 126 height 26
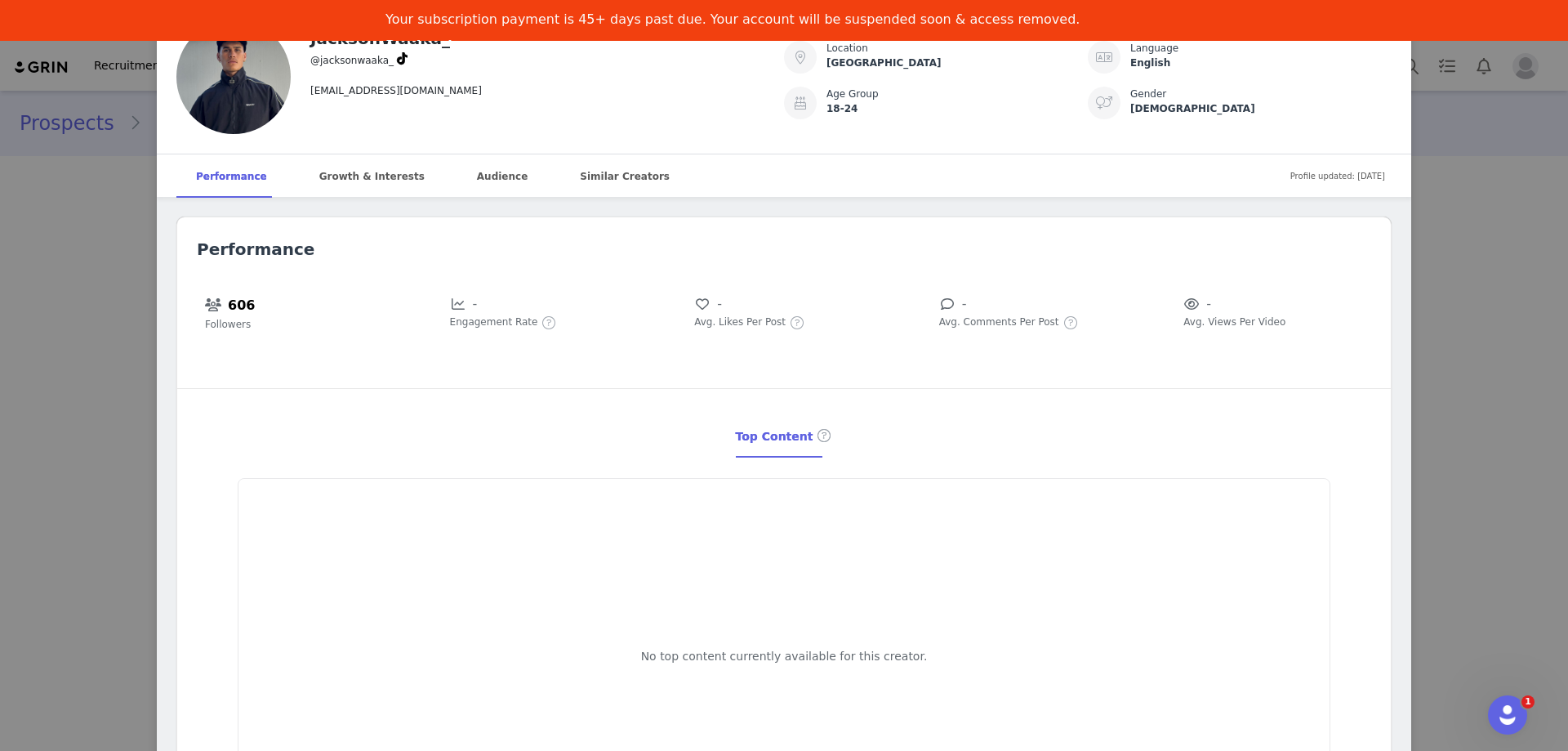
click at [1512, 462] on div "JacksonWaaka_ @jacksonwaaka_ [EMAIL_ADDRESS][DOMAIN_NAME] Location [GEOGRAPHIC_…" at bounding box center [784, 375] width 1568 height 751
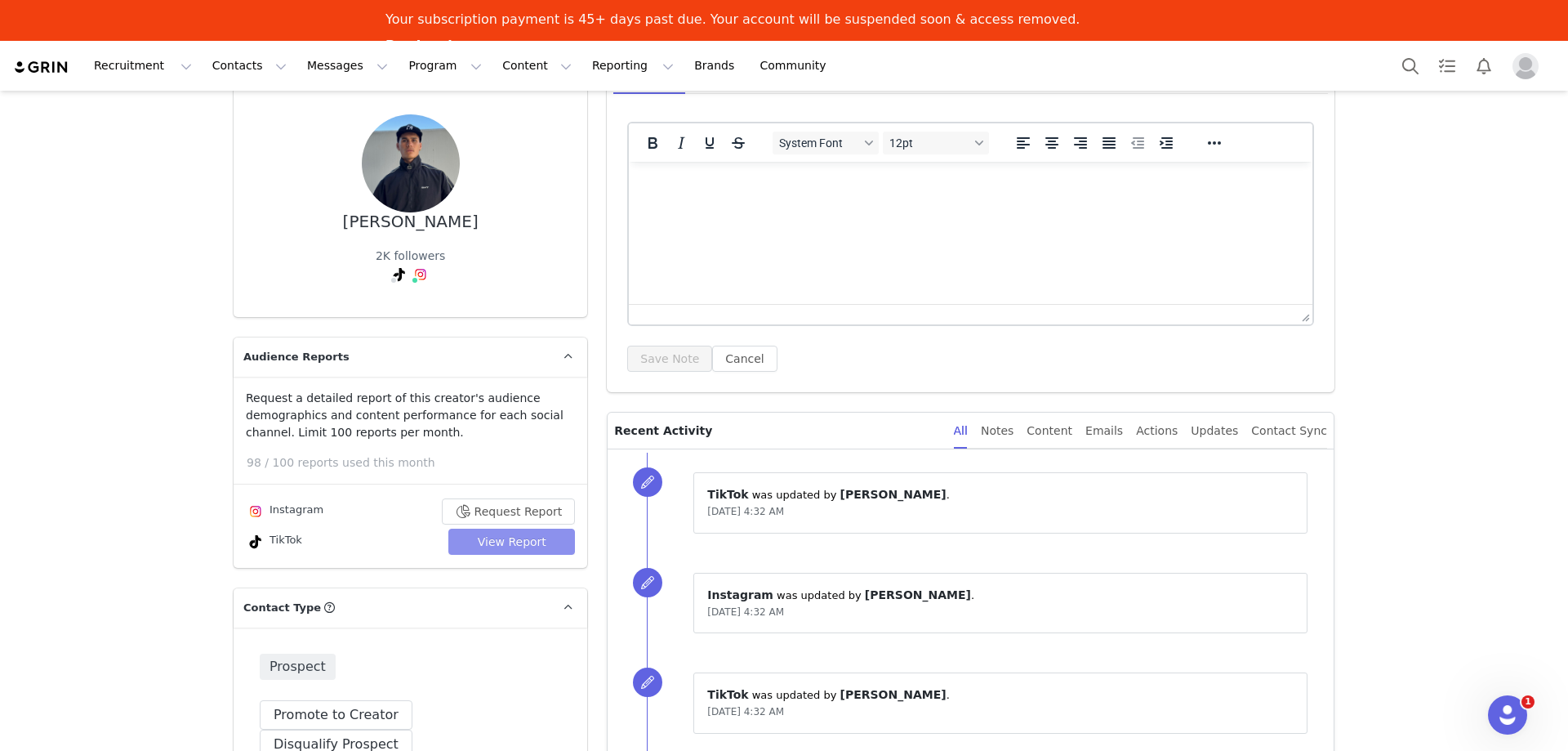
scroll to position [163, 0]
